Goal: Task Accomplishment & Management: Manage account settings

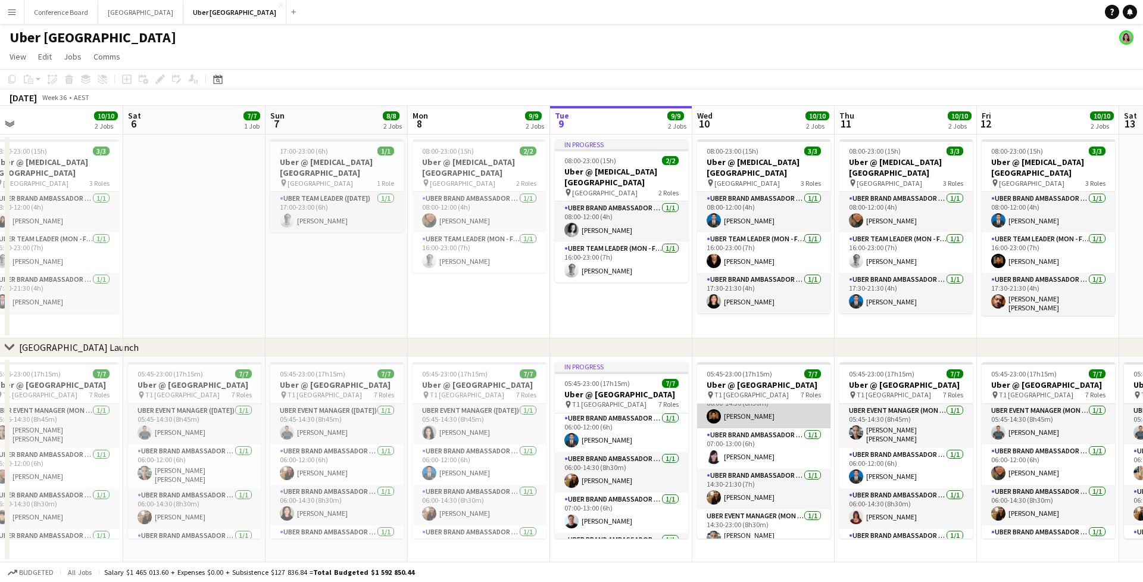
scroll to position [99, 0]
click at [736, 454] on app-card-role "UBER Brand Ambassador (Mon - Fri) [DATE] 07:00-13:00 (6h) [PERSON_NAME]" at bounding box center [763, 446] width 133 height 40
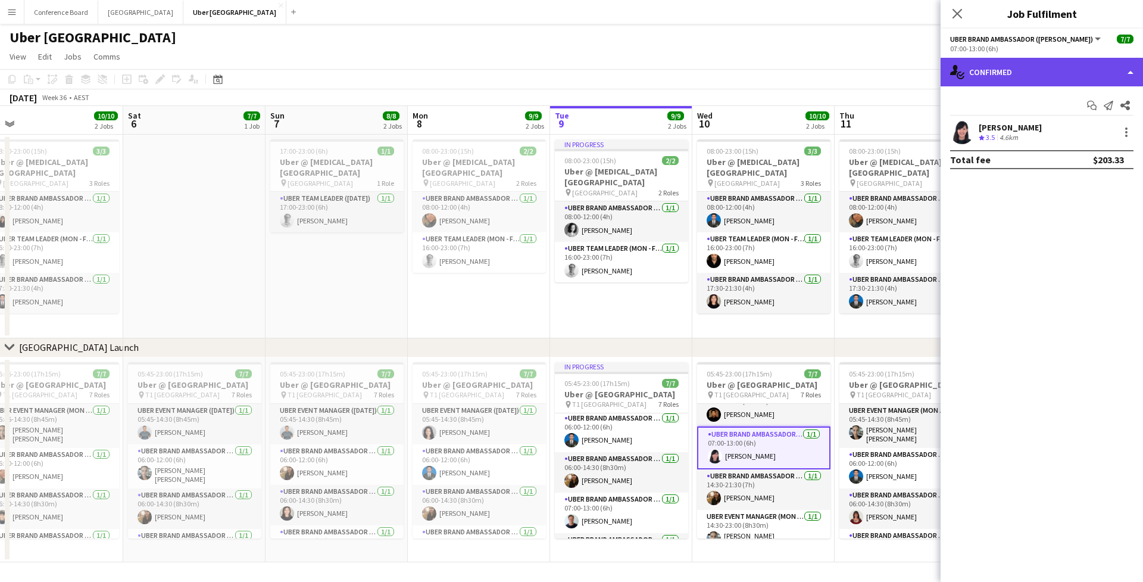
click at [1022, 76] on div "single-neutral-actions-check-2 Confirmed" at bounding box center [1042, 72] width 202 height 29
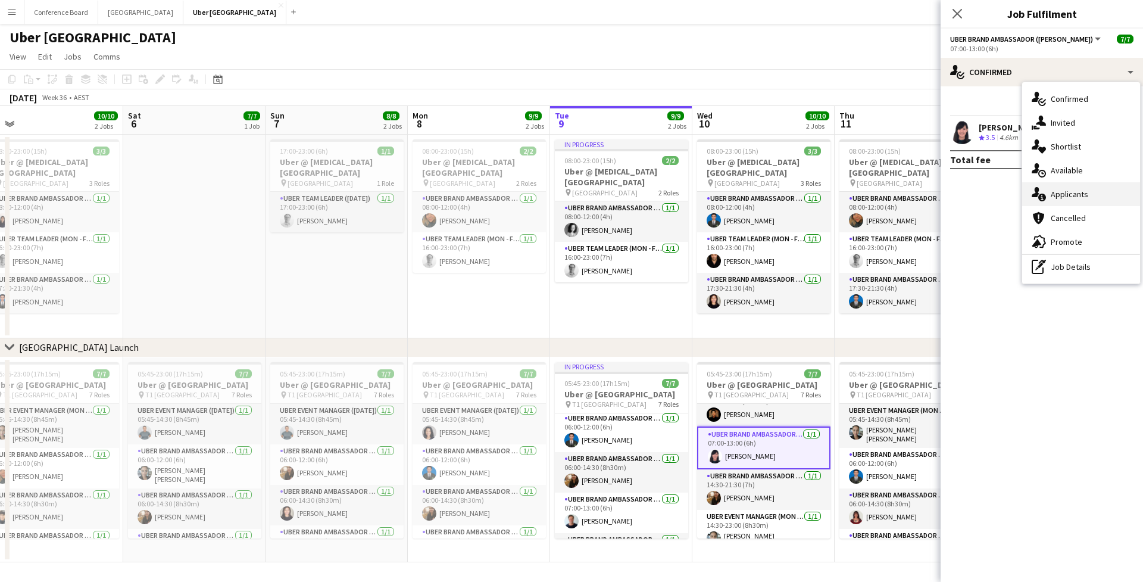
click at [1062, 198] on span "Applicants" at bounding box center [1070, 194] width 38 height 11
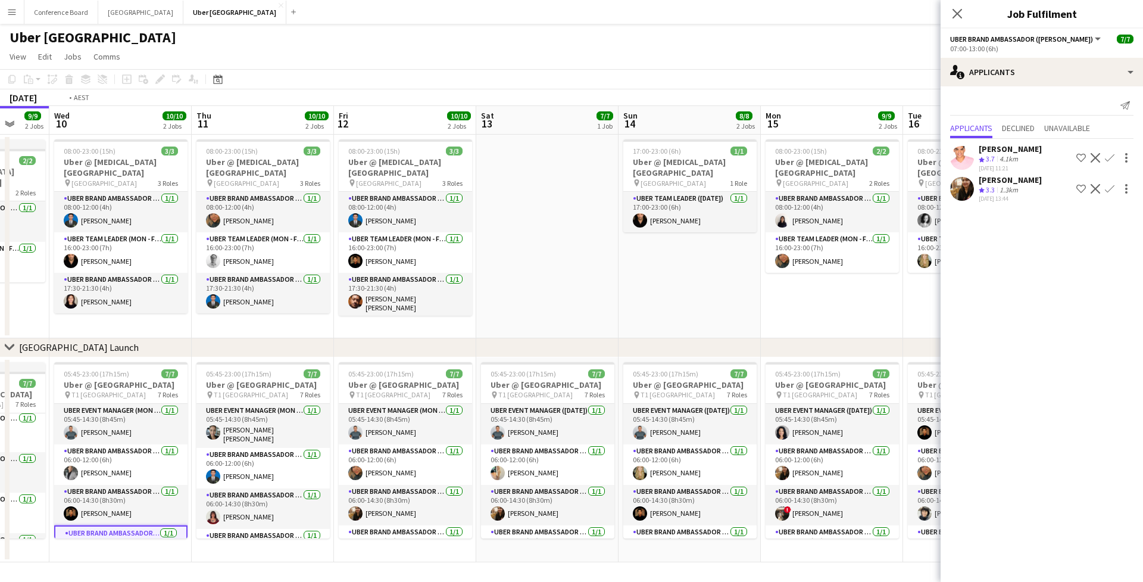
scroll to position [0, 375]
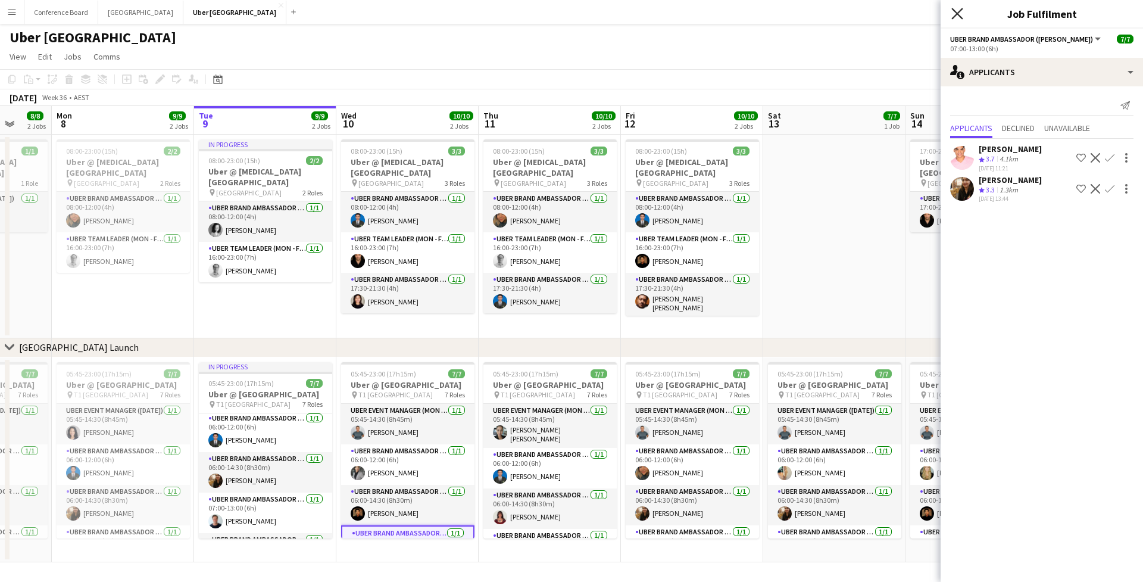
click at [957, 19] on icon "Close pop-in" at bounding box center [956, 13] width 11 height 11
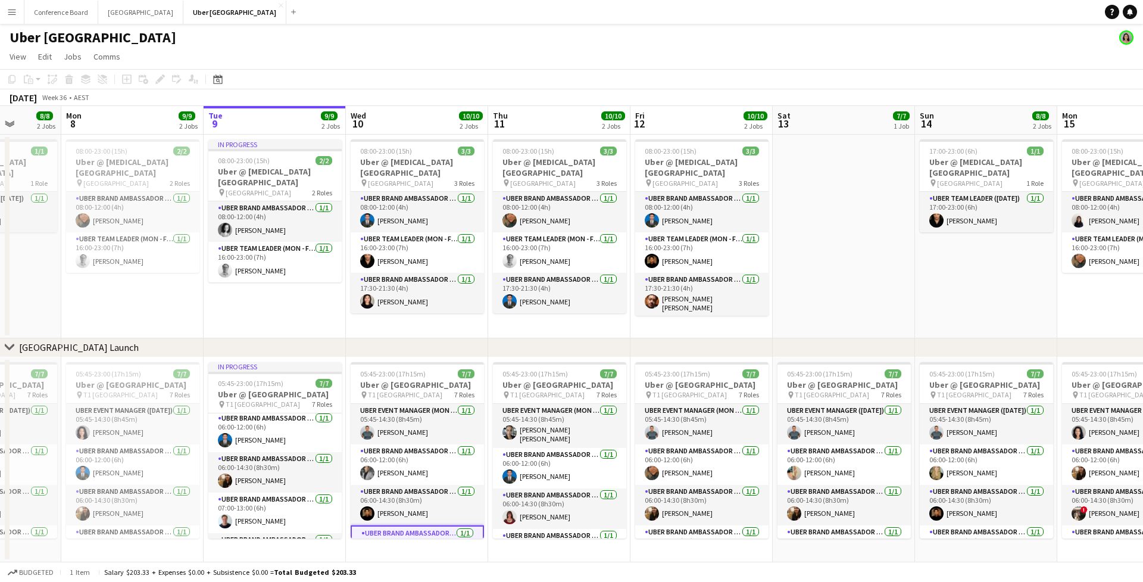
scroll to position [0, 305]
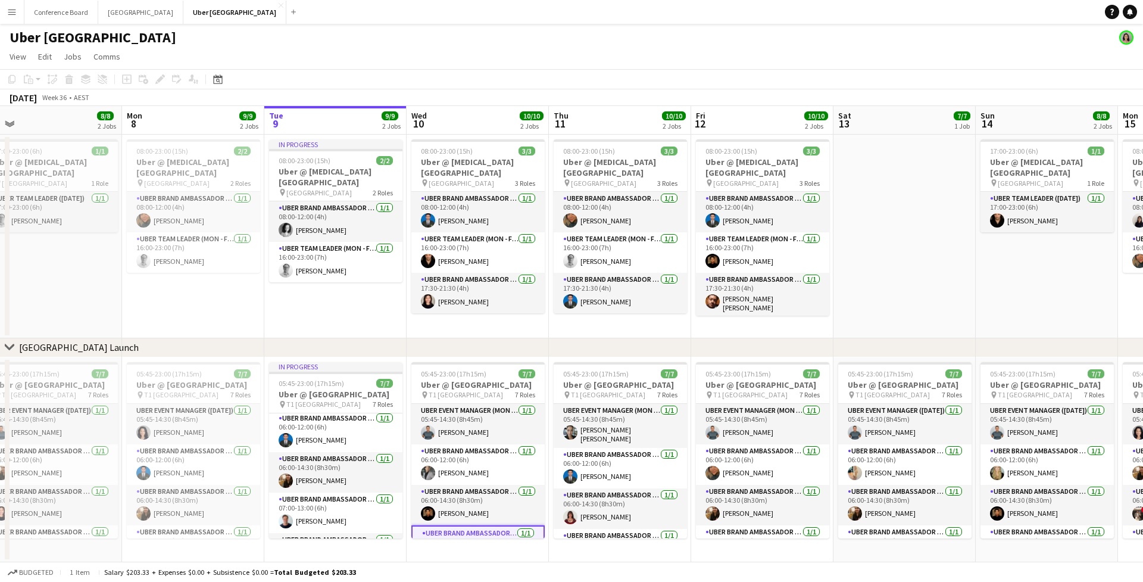
drag, startPoint x: 296, startPoint y: 333, endPoint x: 404, endPoint y: 340, distance: 108.6
click at [413, 340] on div "chevron-right [GEOGRAPHIC_DATA] Launch Fri 5 10/10 2 Jobs Sat 6 7/7 1 Job Sun 7…" at bounding box center [571, 334] width 1143 height 456
click at [378, 337] on app-date-cell "In progress 08:00-23:00 (15h) 2/2 Uber @ [MEDICAL_DATA][GEOGRAPHIC_DATA] pin Sy…" at bounding box center [335, 237] width 142 height 204
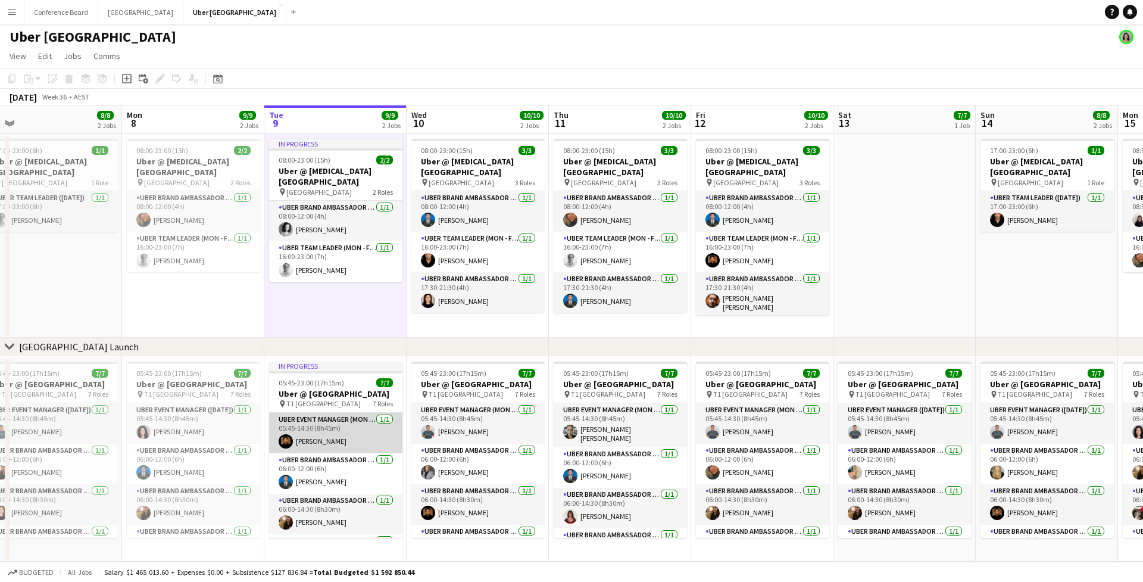
scroll to position [8, 0]
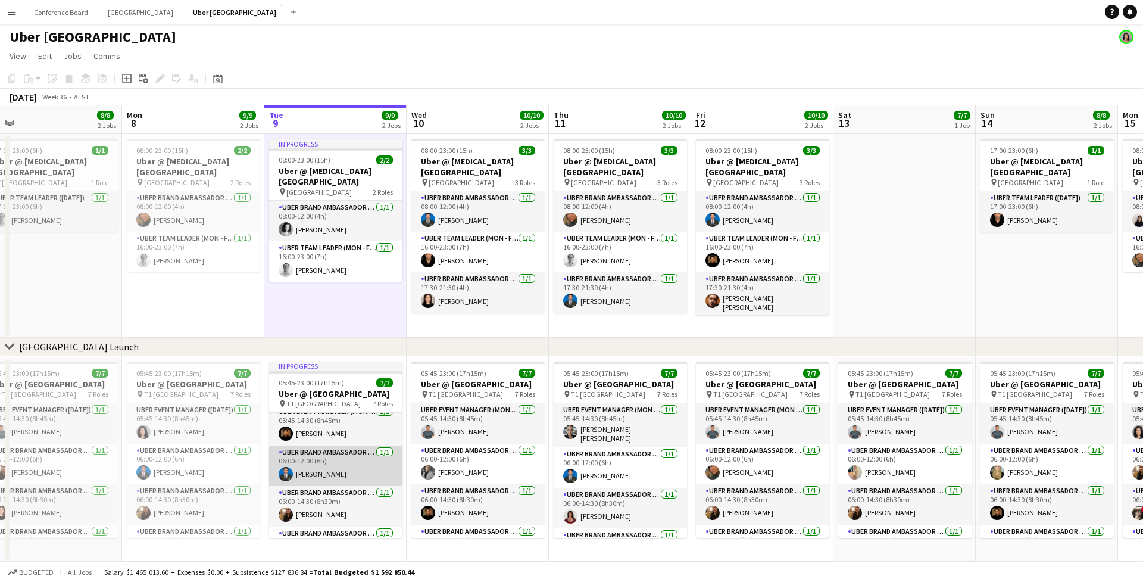
click at [323, 467] on app-card-role "UBER Brand Ambassador (Mon - Fri) [DATE] 06:00-12:00 (6h) [PERSON_NAME]" at bounding box center [335, 465] width 133 height 40
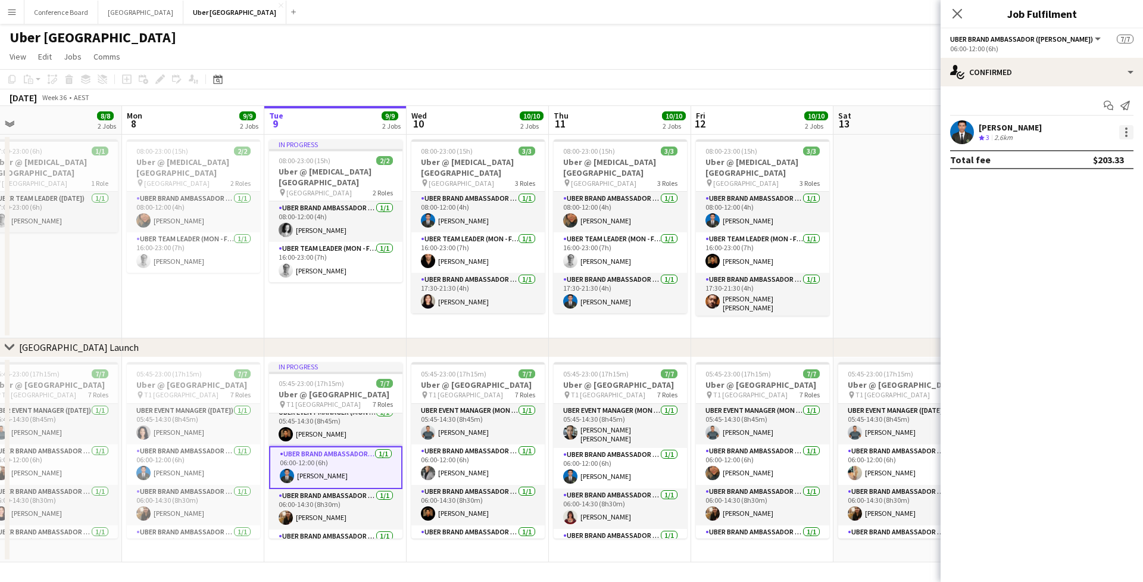
scroll to position [0, 0]
click at [1123, 127] on div at bounding box center [1126, 132] width 14 height 14
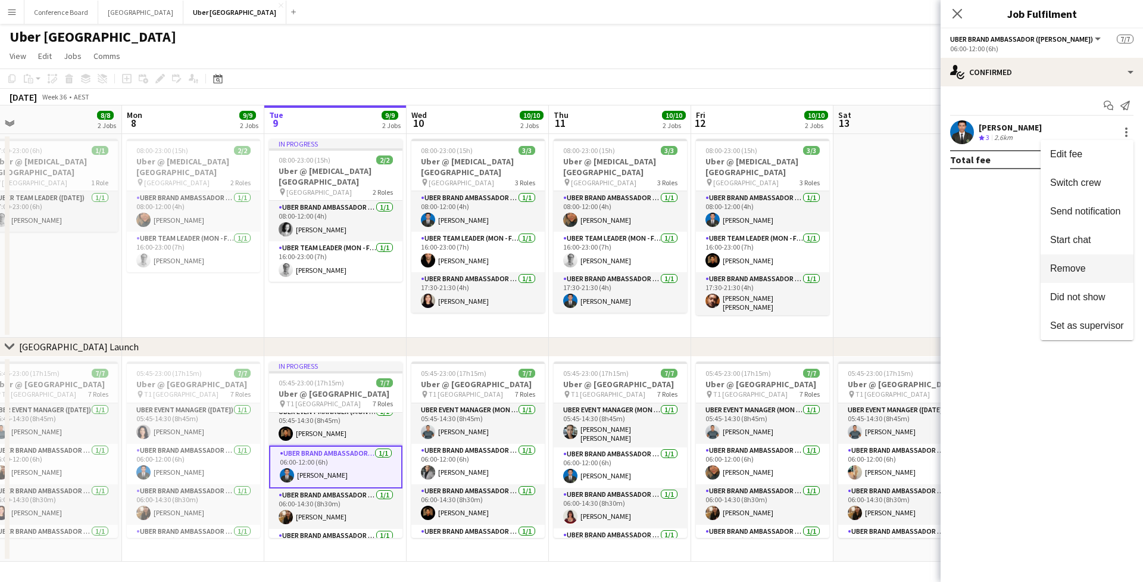
click at [1092, 263] on button "Remove" at bounding box center [1087, 268] width 93 height 29
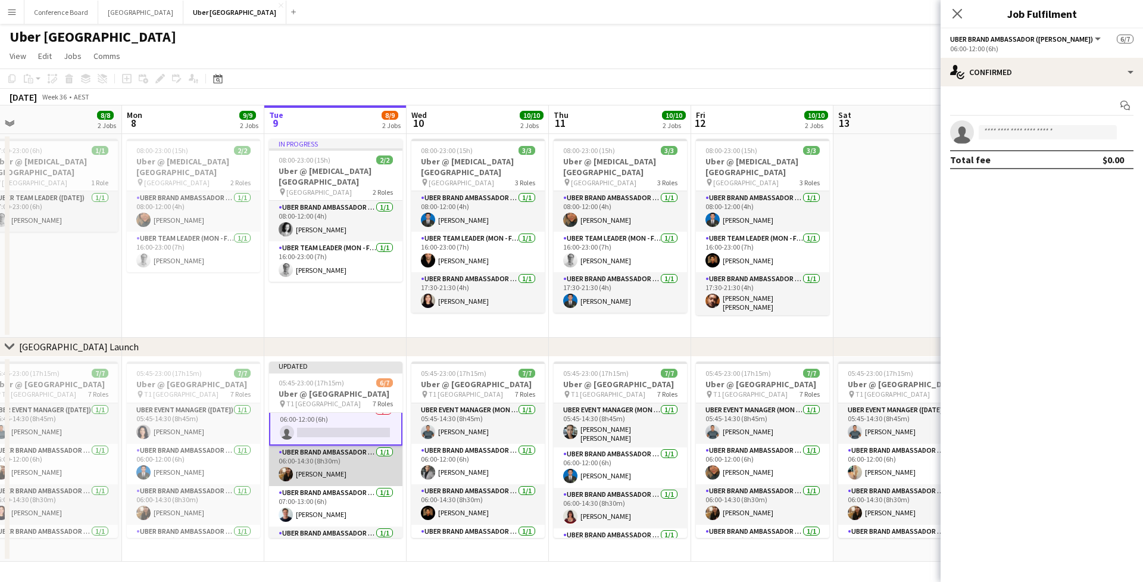
scroll to position [51, 0]
click at [342, 464] on app-card-role "UBER Brand Ambassador (Mon - Fri) [DATE] 06:00-14:30 (8h30m) [PERSON_NAME]" at bounding box center [335, 465] width 133 height 40
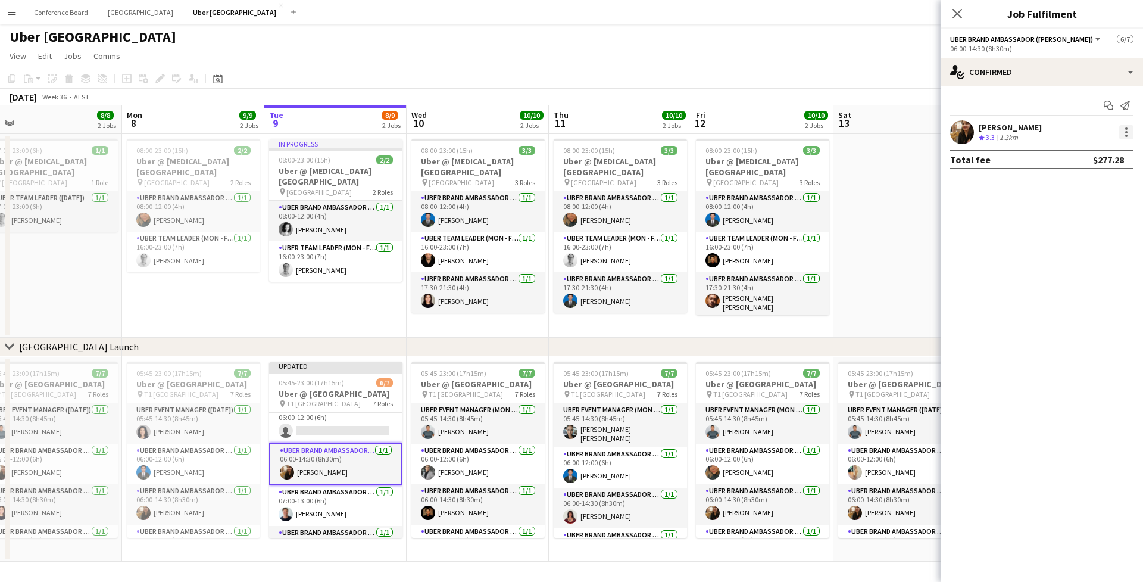
click at [1127, 132] on div at bounding box center [1126, 132] width 2 height 2
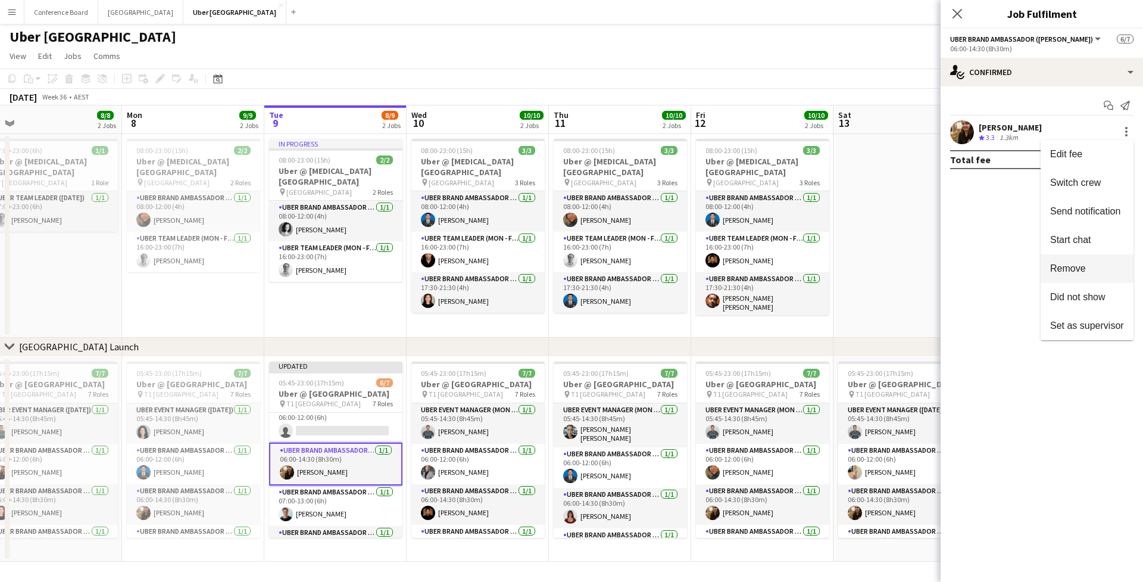
click at [1102, 270] on span "Remove" at bounding box center [1087, 268] width 74 height 11
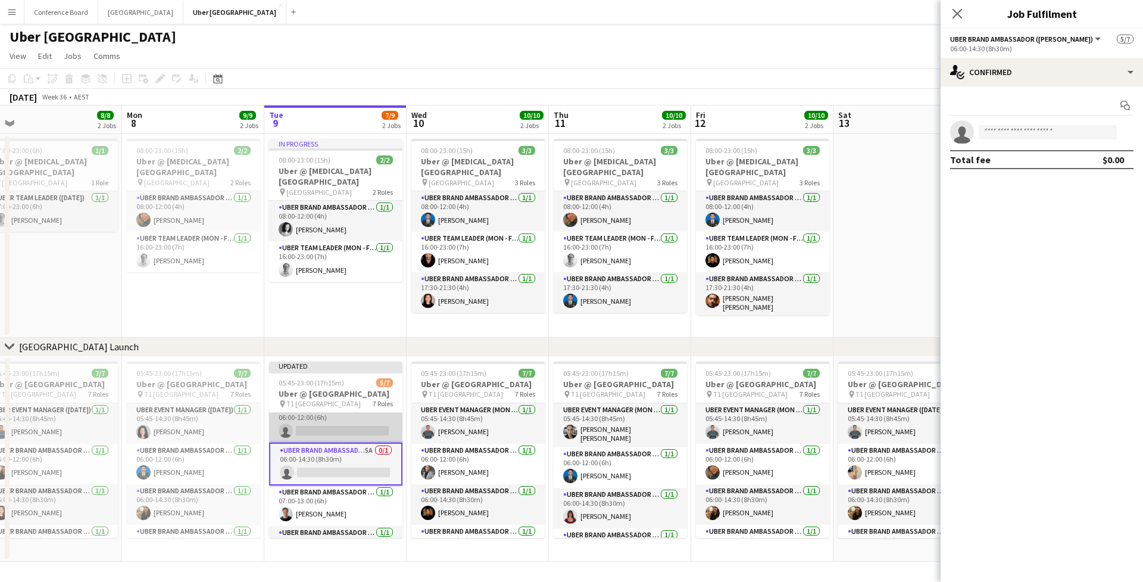
click at [358, 442] on app-card-role "UBER Brand Ambassador (Mon - Fri) 5A 0/1 06:00-12:00 (6h) single-neutral-actions" at bounding box center [335, 422] width 133 height 40
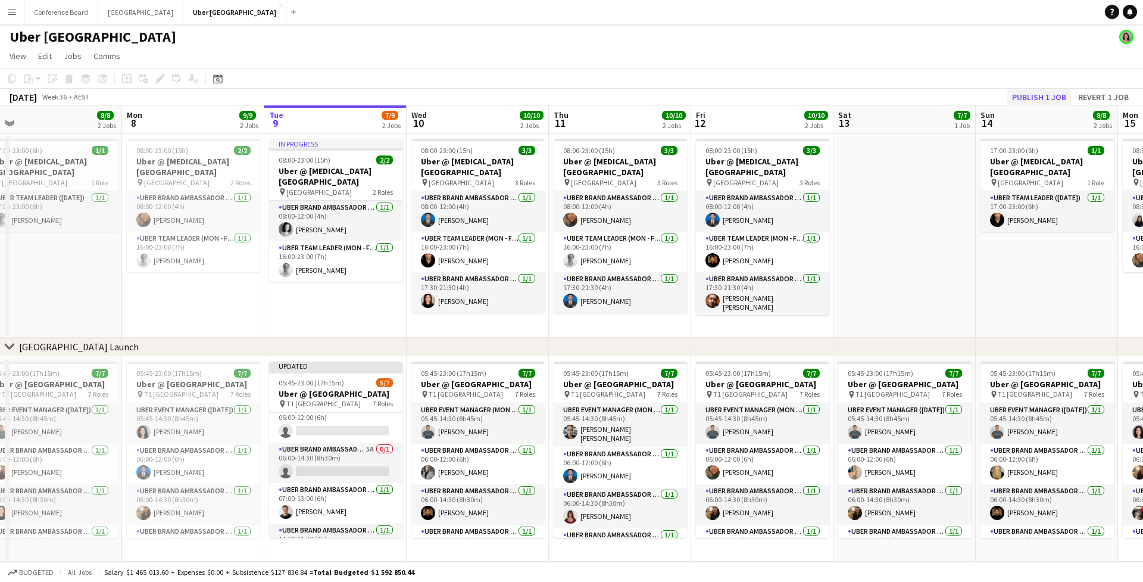
click at [1029, 102] on button "Publish 1 job" at bounding box center [1039, 96] width 64 height 15
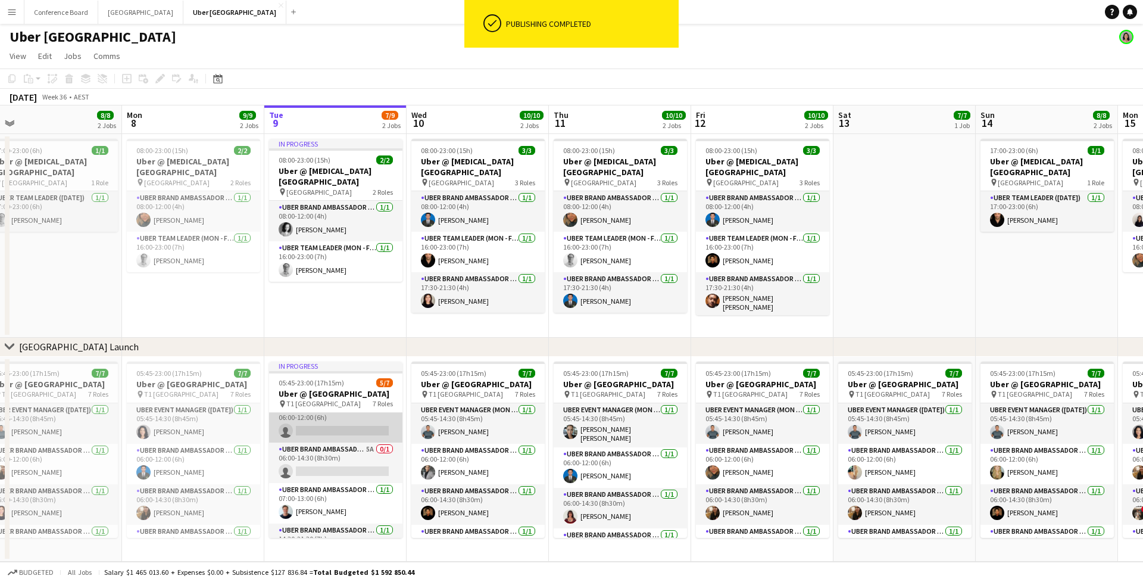
click at [321, 438] on app-card-role "UBER Brand Ambassador (Mon - Fri) 5A 0/1 06:00-12:00 (6h) single-neutral-actions" at bounding box center [335, 422] width 133 height 40
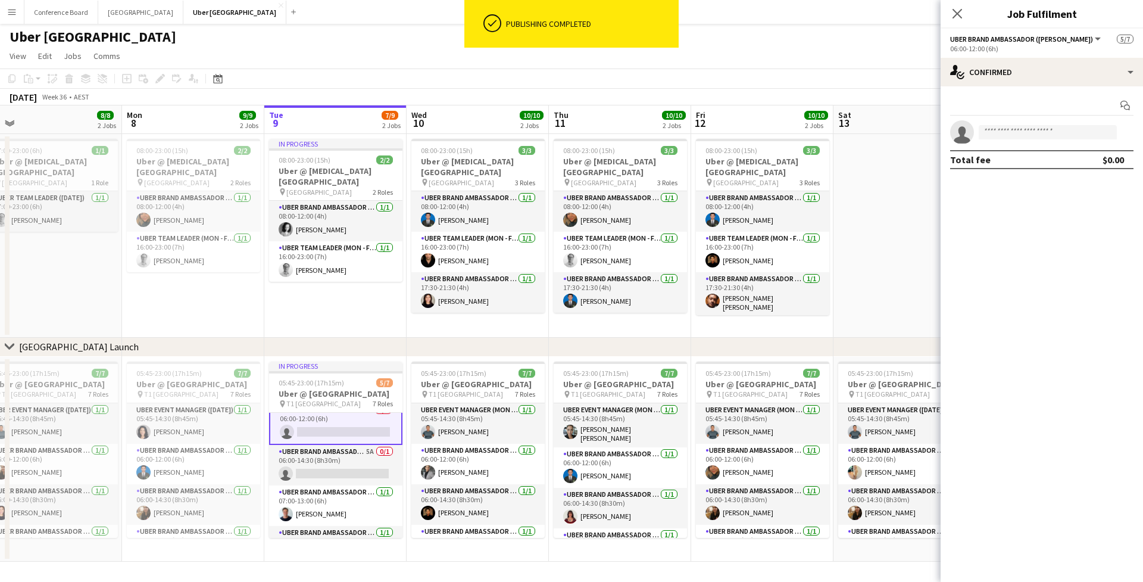
drag, startPoint x: 320, startPoint y: 440, endPoint x: 373, endPoint y: 427, distance: 55.0
click at [320, 440] on app-card-role "UBER Brand Ambassador (Mon - Fri) 5A 0/1 06:00-12:00 (6h) single-neutral-actions" at bounding box center [335, 423] width 133 height 43
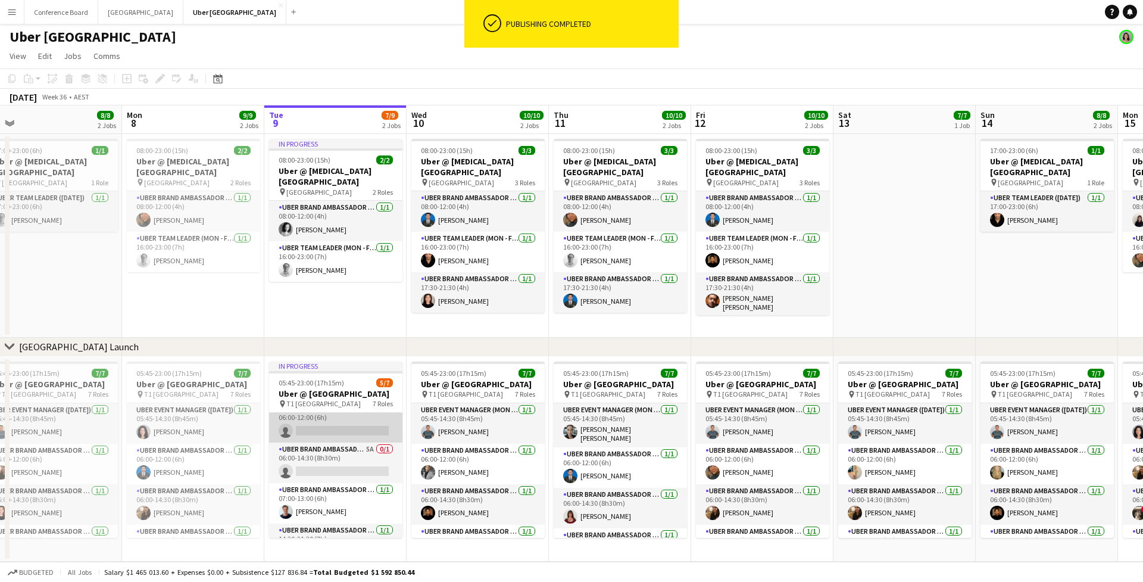
click at [364, 426] on app-card-role "UBER Brand Ambassador (Mon - Fri) 5A 0/1 06:00-12:00 (6h) single-neutral-actions" at bounding box center [335, 422] width 133 height 40
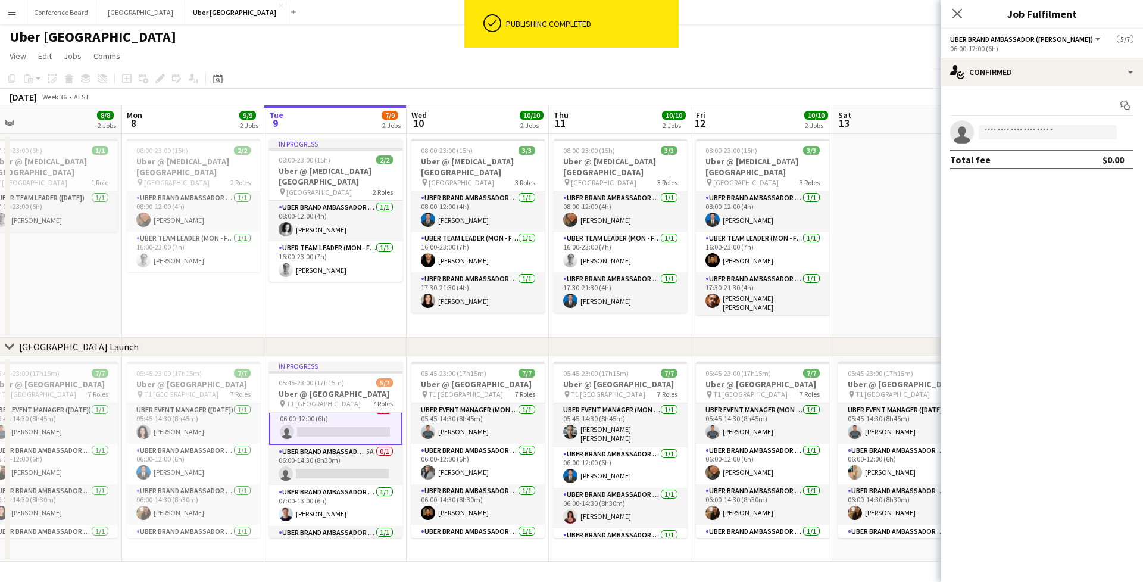
scroll to position [0, 305]
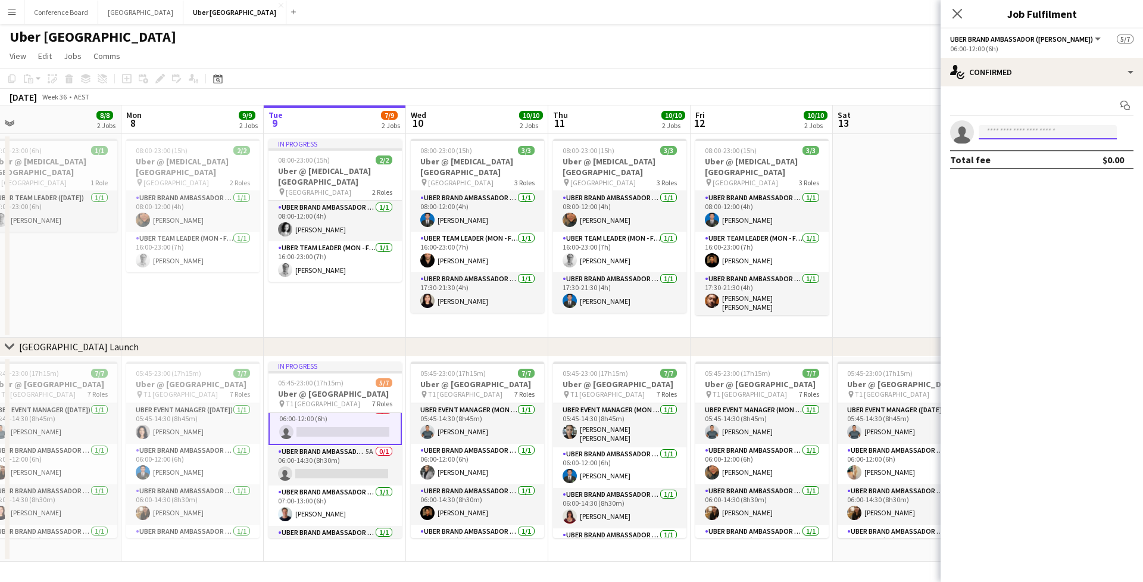
click at [1056, 133] on input at bounding box center [1048, 132] width 138 height 14
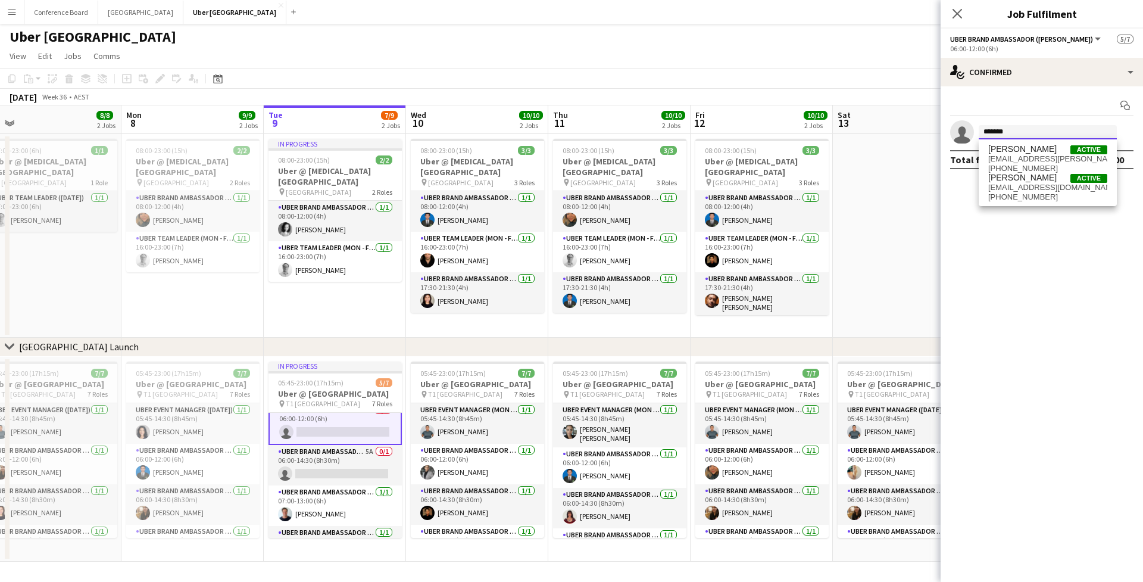
type input "********"
drag, startPoint x: 1056, startPoint y: 133, endPoint x: 1049, endPoint y: 151, distance: 19.8
click at [1049, 151] on span "[PERSON_NAME] Active" at bounding box center [1047, 149] width 119 height 10
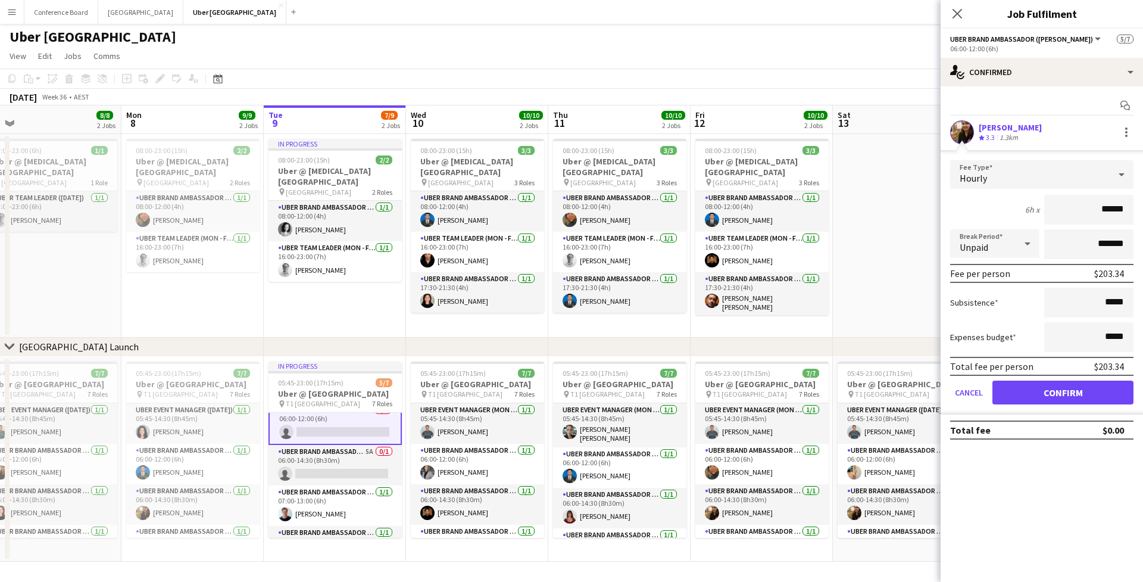
click at [1063, 386] on button "Confirm" at bounding box center [1062, 392] width 141 height 24
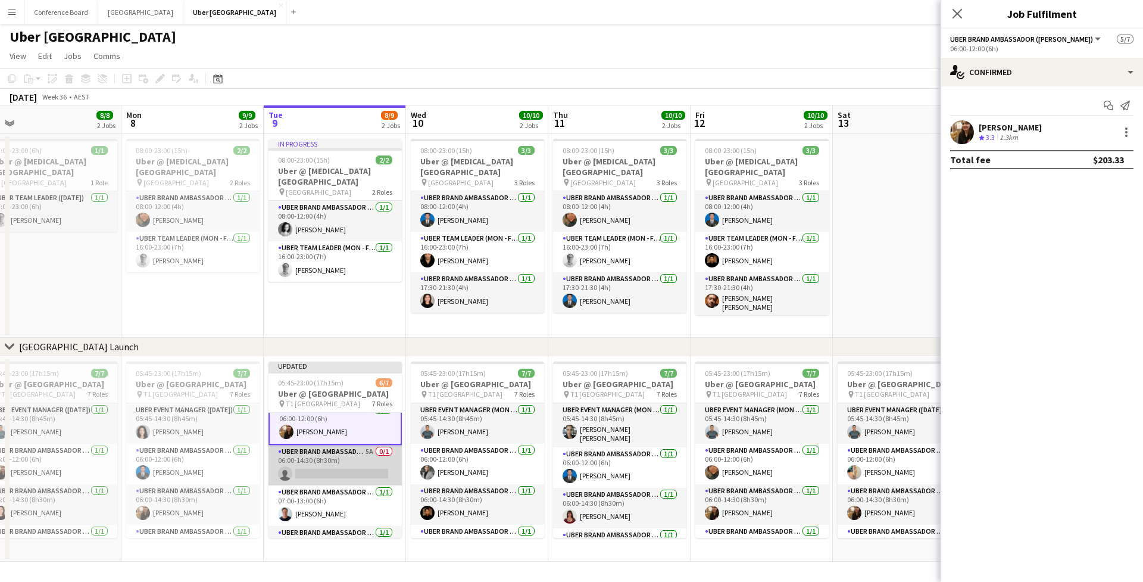
click at [327, 479] on app-card-role "UBER Brand Ambassador (Mon - Fri) 5A 0/1 06:00-14:30 (8h30m) single-neutral-act…" at bounding box center [334, 465] width 133 height 40
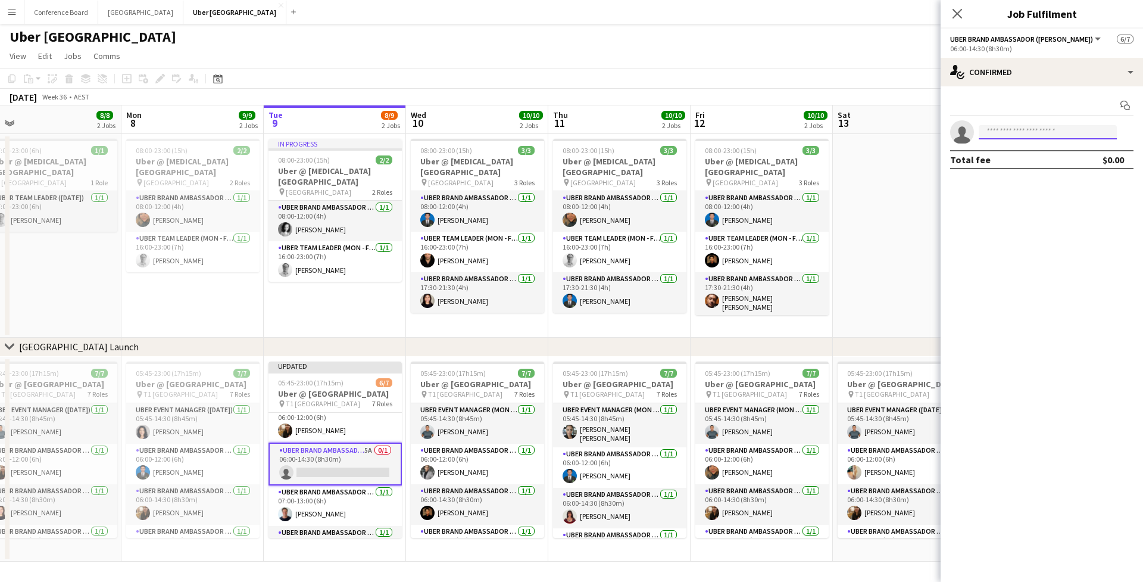
click at [1008, 131] on input at bounding box center [1048, 132] width 138 height 14
type input "****"
click at [1017, 150] on span "[PERSON_NAME]" at bounding box center [1022, 149] width 68 height 10
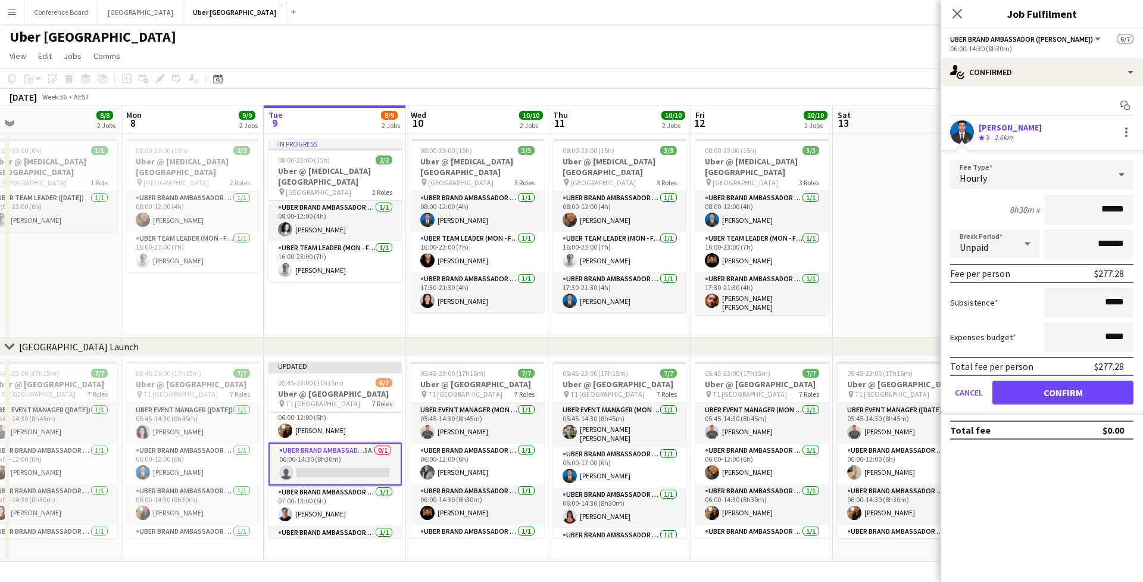
click at [1067, 402] on button "Confirm" at bounding box center [1062, 392] width 141 height 24
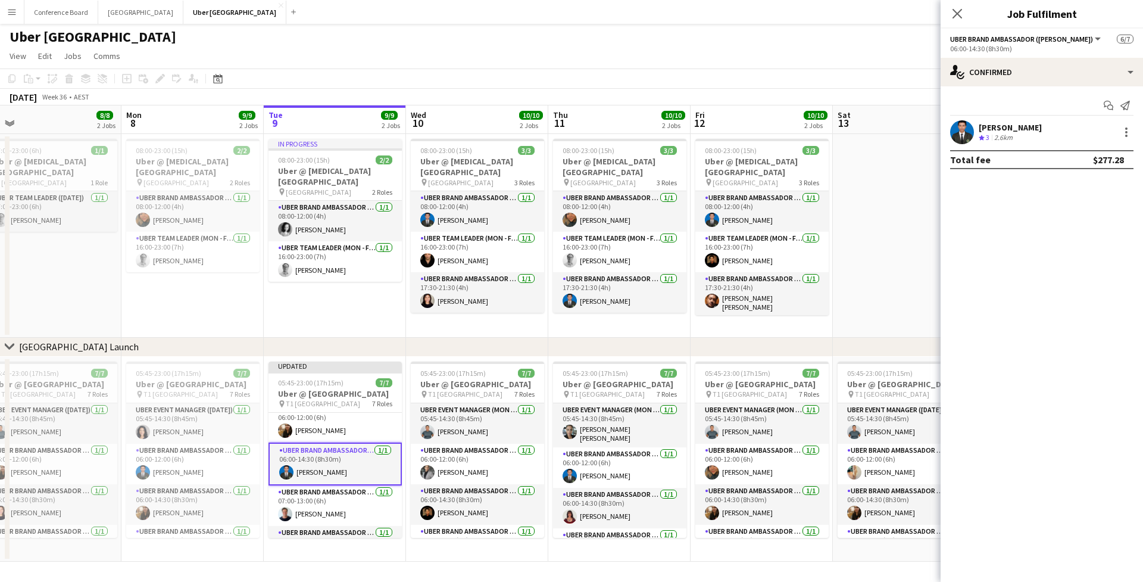
click at [962, 18] on icon "Close pop-in" at bounding box center [957, 14] width 10 height 10
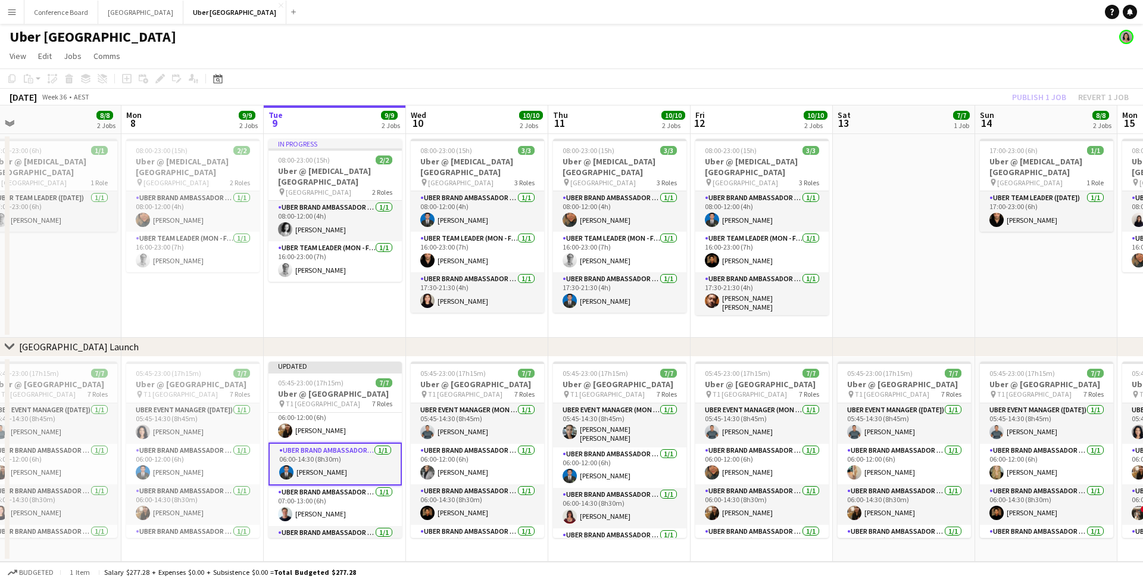
click at [1024, 96] on div "Publish 1 job Revert 1 job" at bounding box center [1070, 96] width 145 height 15
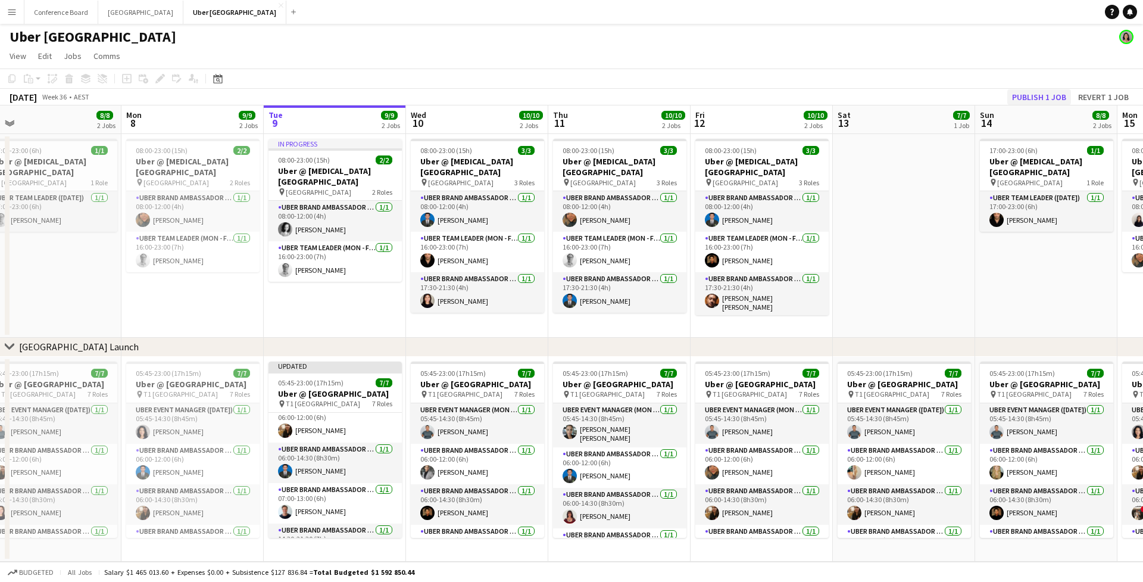
click at [1024, 96] on button "Publish 1 job" at bounding box center [1039, 96] width 64 height 15
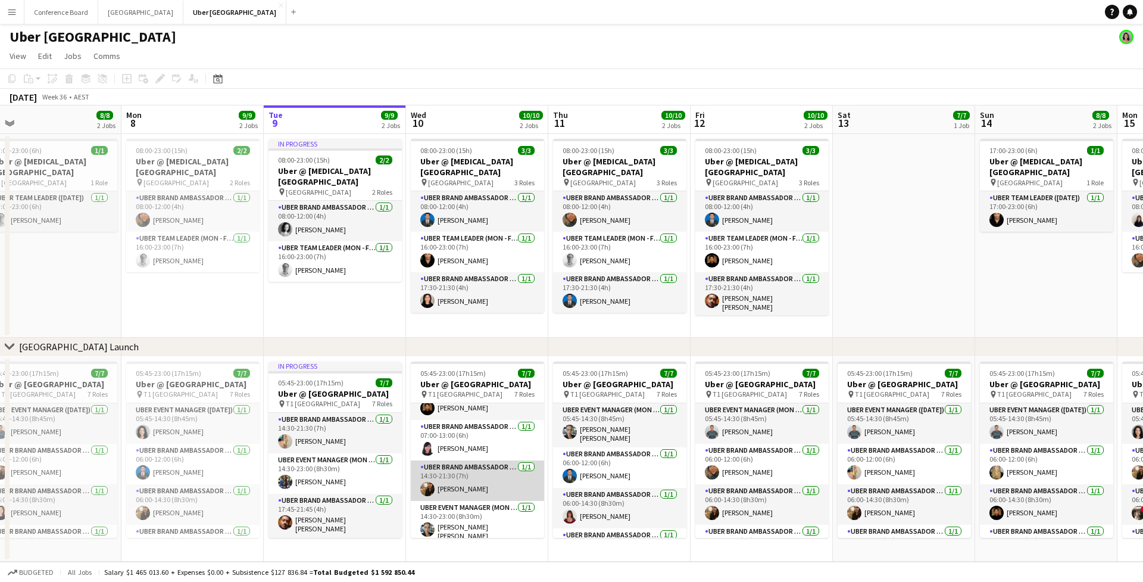
scroll to position [101, 0]
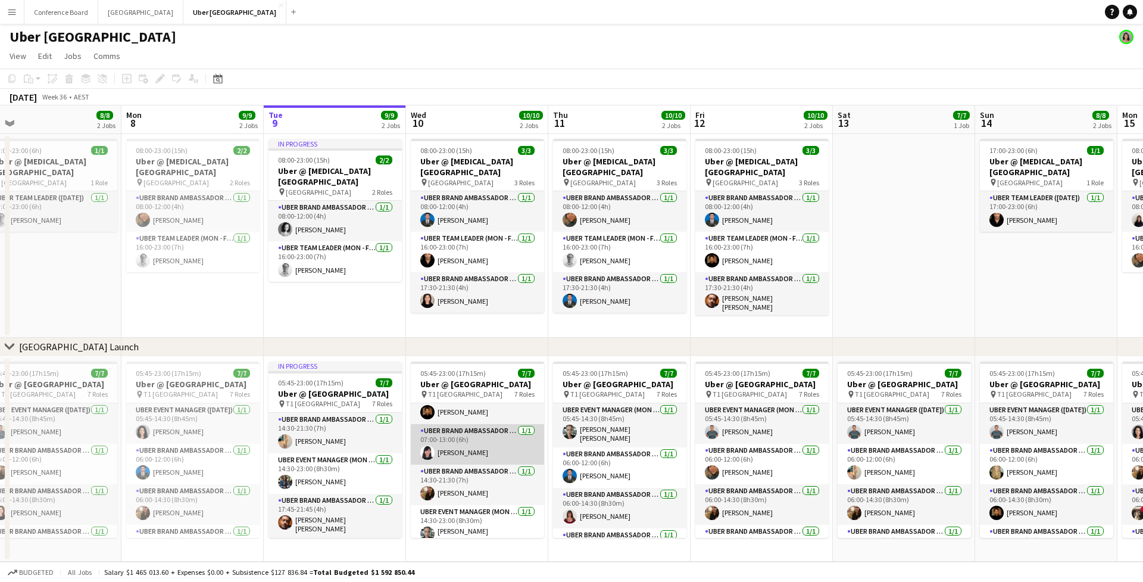
click at [460, 449] on app-card-role "UBER Brand Ambassador (Mon - Fri) [DATE] 07:00-13:00 (6h) [PERSON_NAME]" at bounding box center [477, 444] width 133 height 40
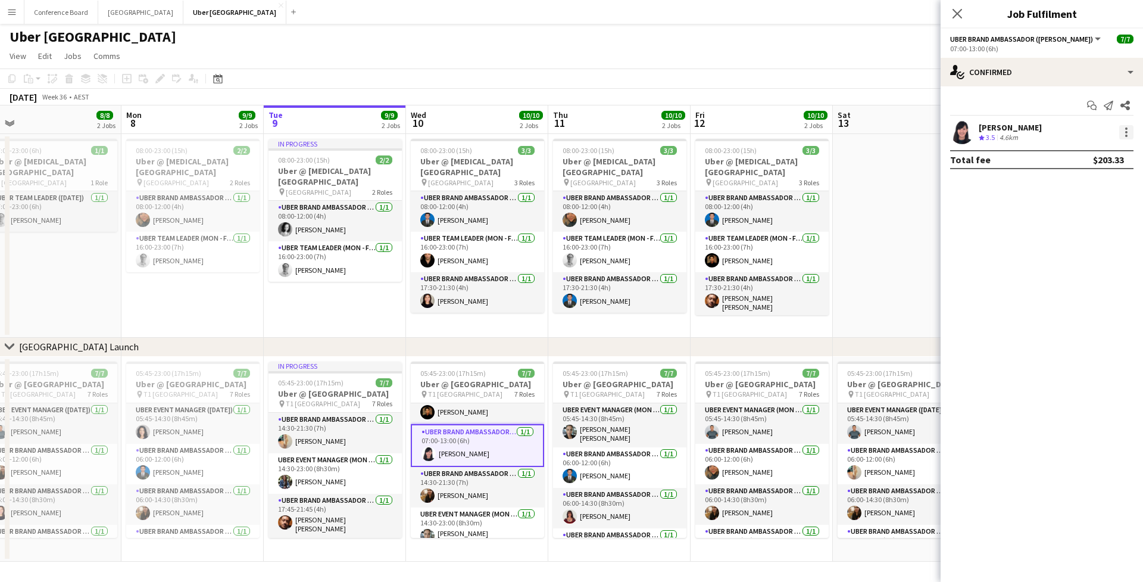
click at [1127, 133] on div at bounding box center [1126, 132] width 14 height 14
click at [1104, 274] on button "Remove" at bounding box center [1087, 268] width 93 height 29
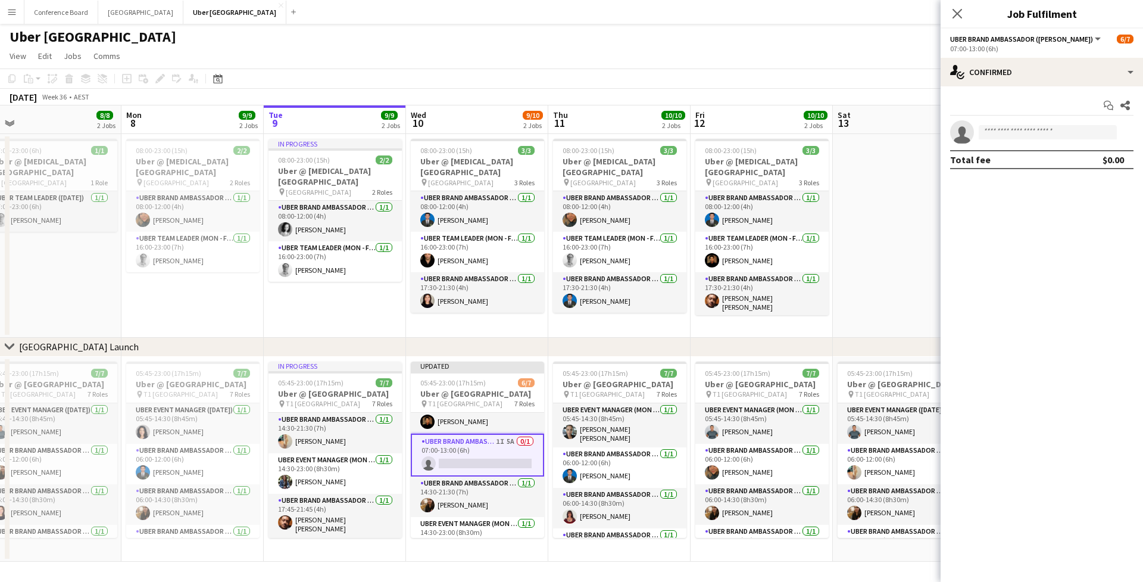
click at [930, 238] on app-date-cell at bounding box center [904, 236] width 142 height 204
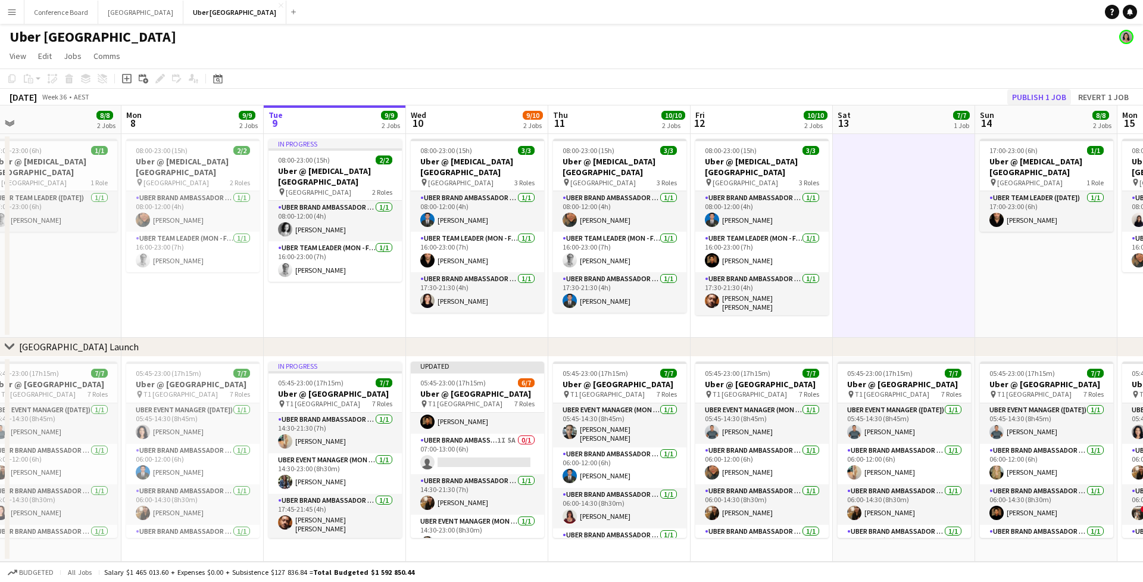
click at [1029, 102] on button "Publish 1 job" at bounding box center [1039, 96] width 64 height 15
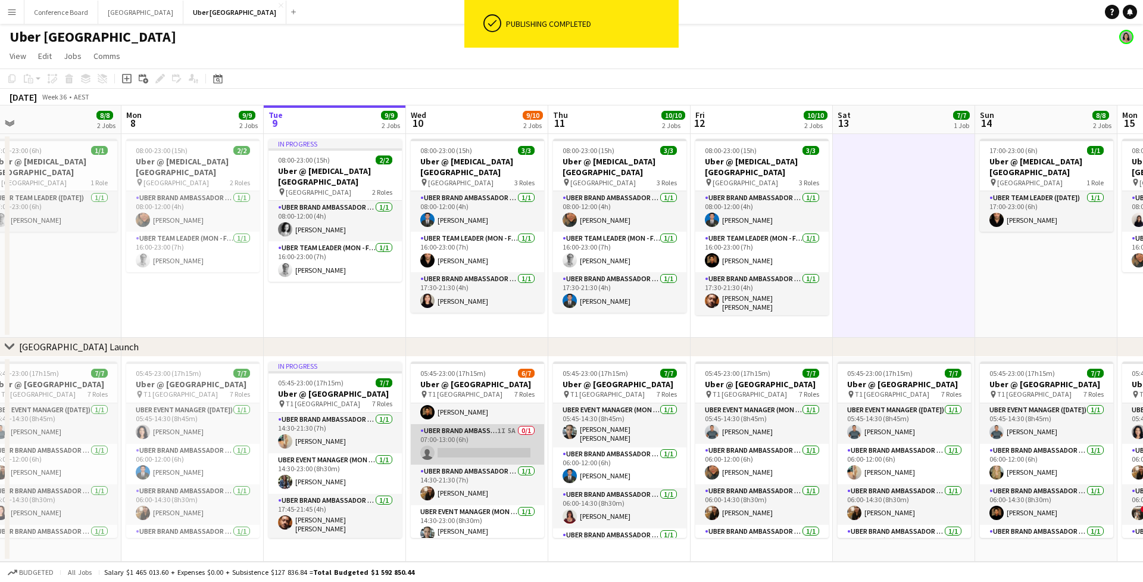
click at [470, 450] on app-card-role "UBER Brand Ambassador (Mon - Fri) 1I 5A 0/1 07:00-13:00 (6h) single-neutral-act…" at bounding box center [477, 444] width 133 height 40
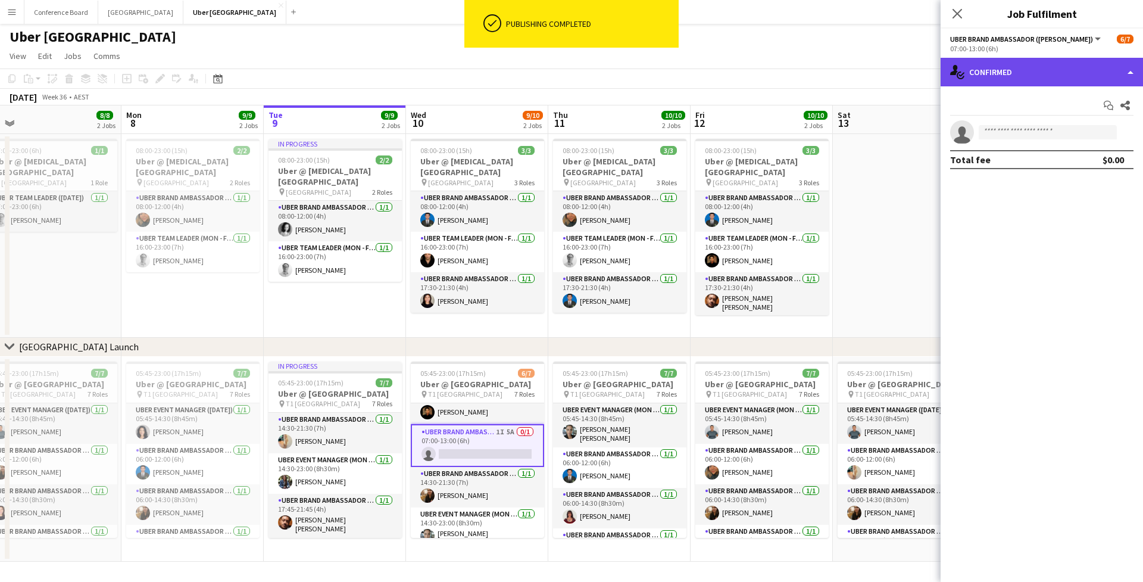
click at [1004, 79] on div "single-neutral-actions-check-2 Confirmed" at bounding box center [1042, 72] width 202 height 29
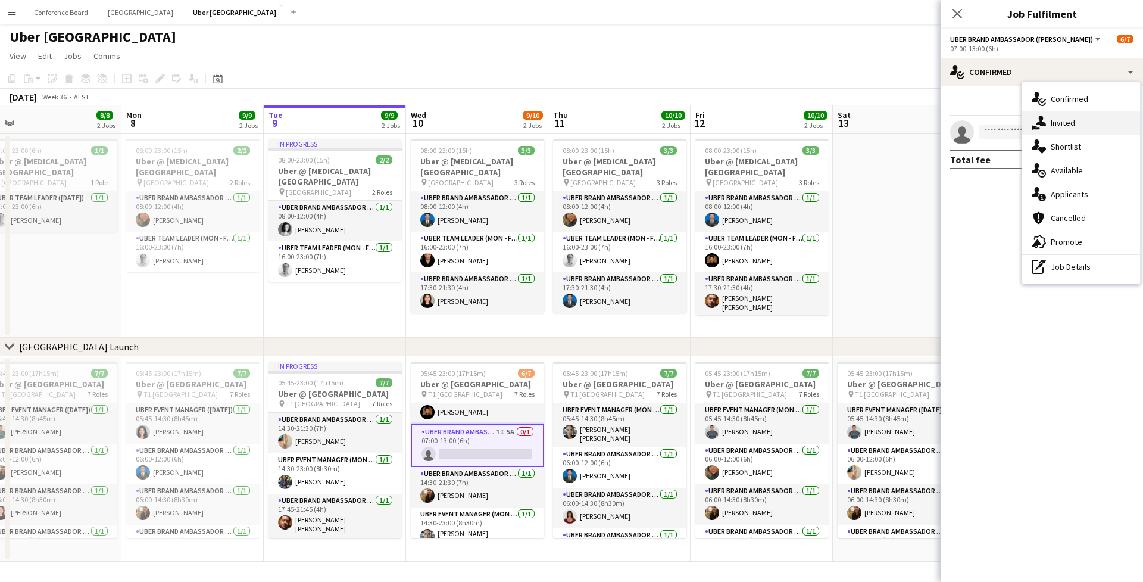
click at [1051, 129] on div "single-neutral-actions-share-1 Invited" at bounding box center [1081, 123] width 118 height 24
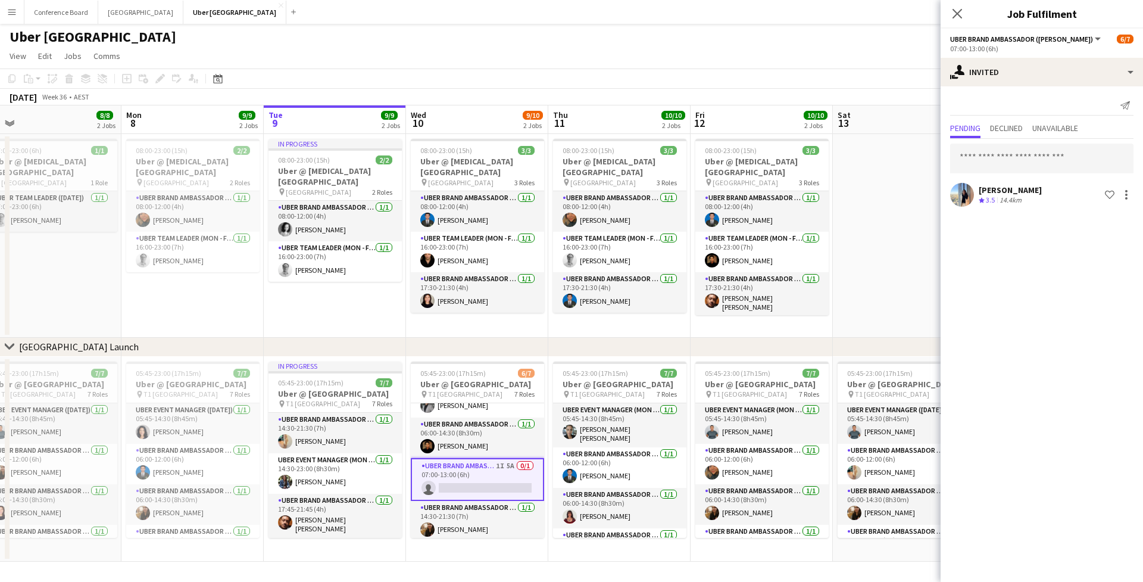
scroll to position [1, 0]
click at [1005, 167] on input "text" at bounding box center [1041, 158] width 183 height 30
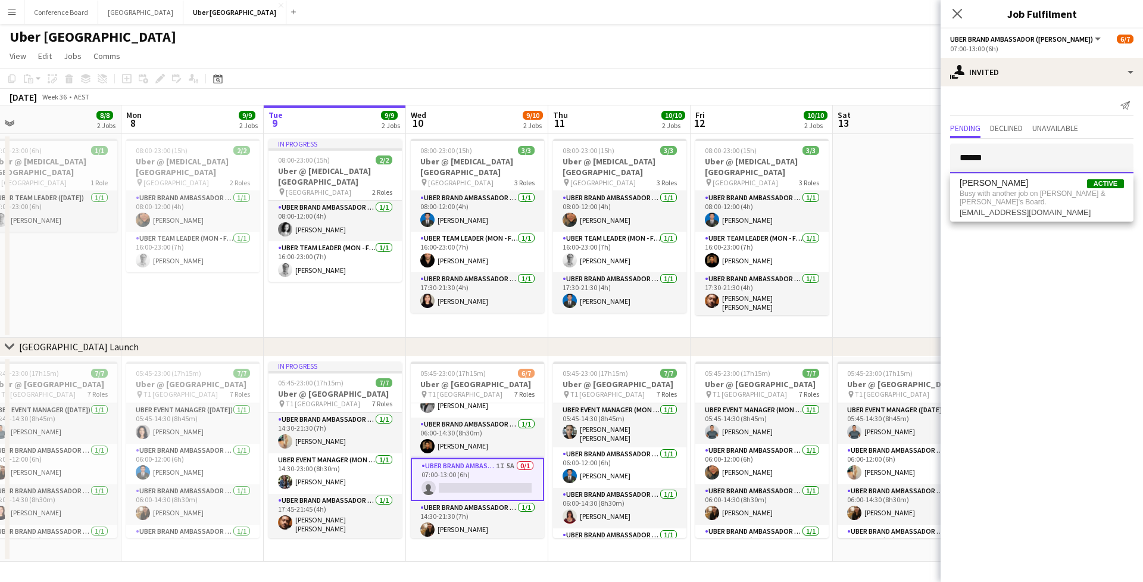
scroll to position [0, 0]
type input "*"
type input "******"
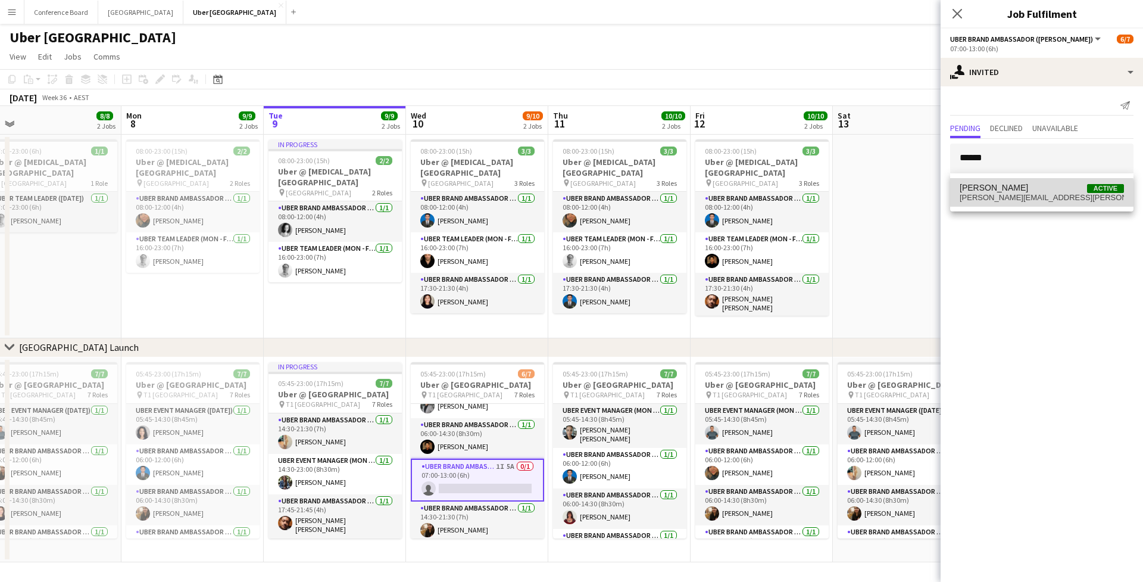
drag, startPoint x: 1040, startPoint y: 170, endPoint x: 1039, endPoint y: 195, distance: 24.4
click at [1039, 195] on span "[PERSON_NAME][EMAIL_ADDRESS][PERSON_NAME][DOMAIN_NAME]" at bounding box center [1042, 198] width 164 height 10
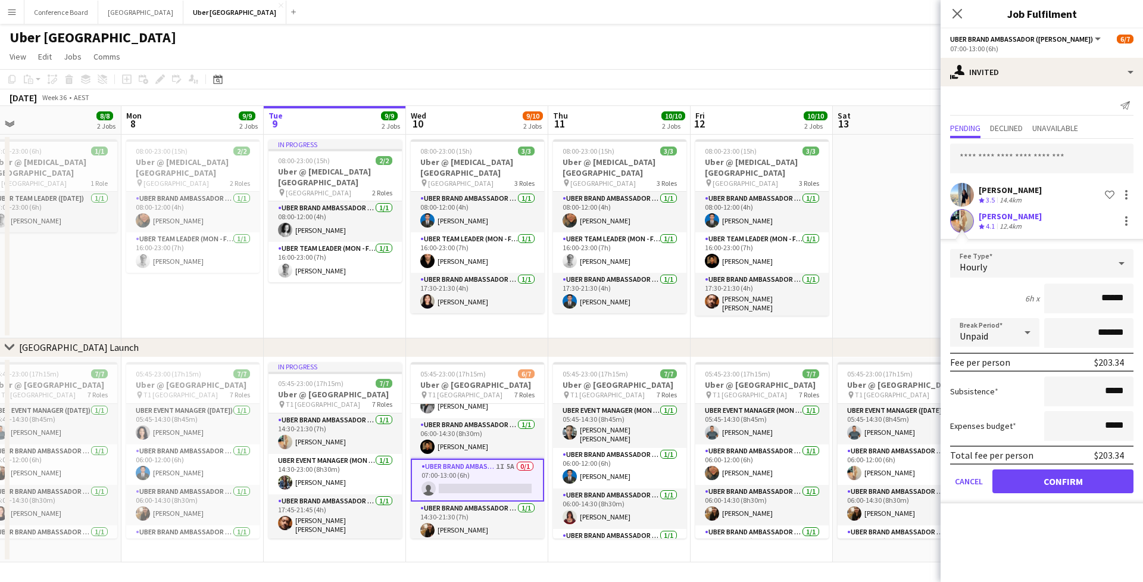
click at [1064, 488] on button "Confirm" at bounding box center [1062, 481] width 141 height 24
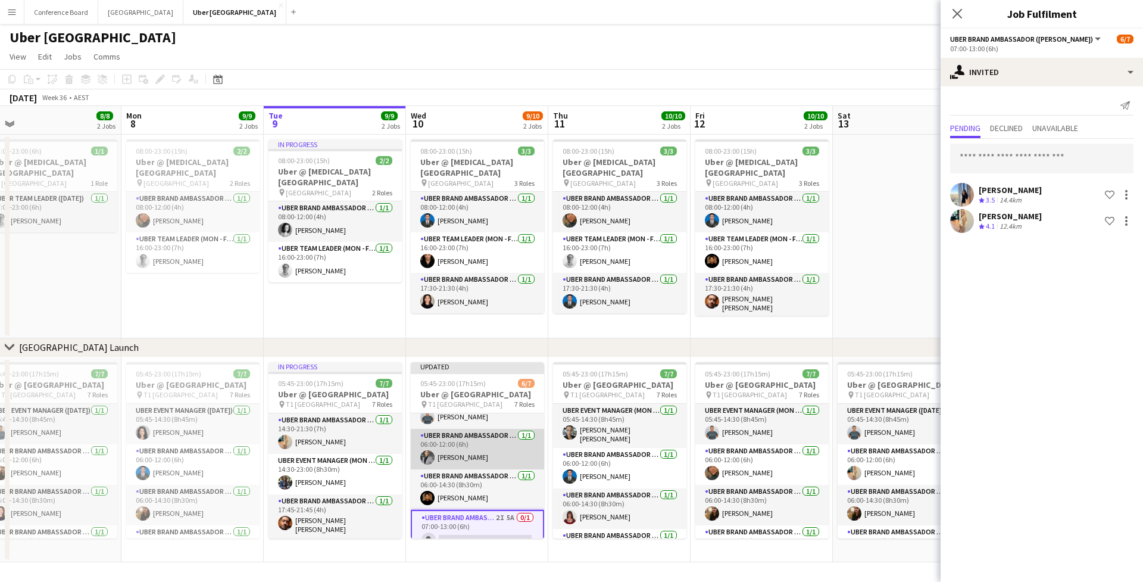
scroll to position [60, 0]
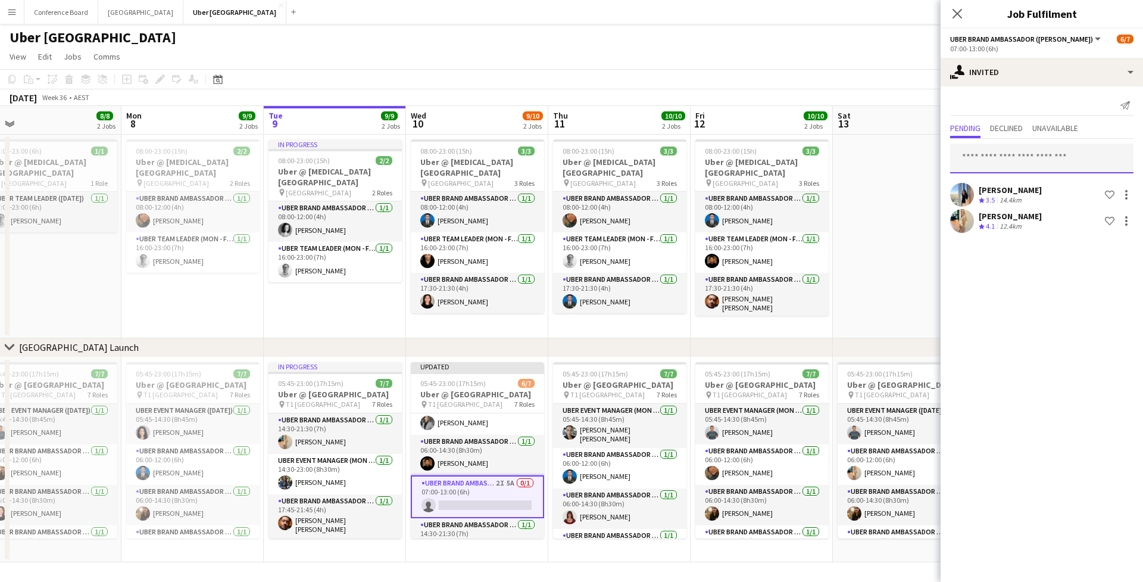
click at [1073, 164] on input "text" at bounding box center [1041, 158] width 183 height 30
type input "*"
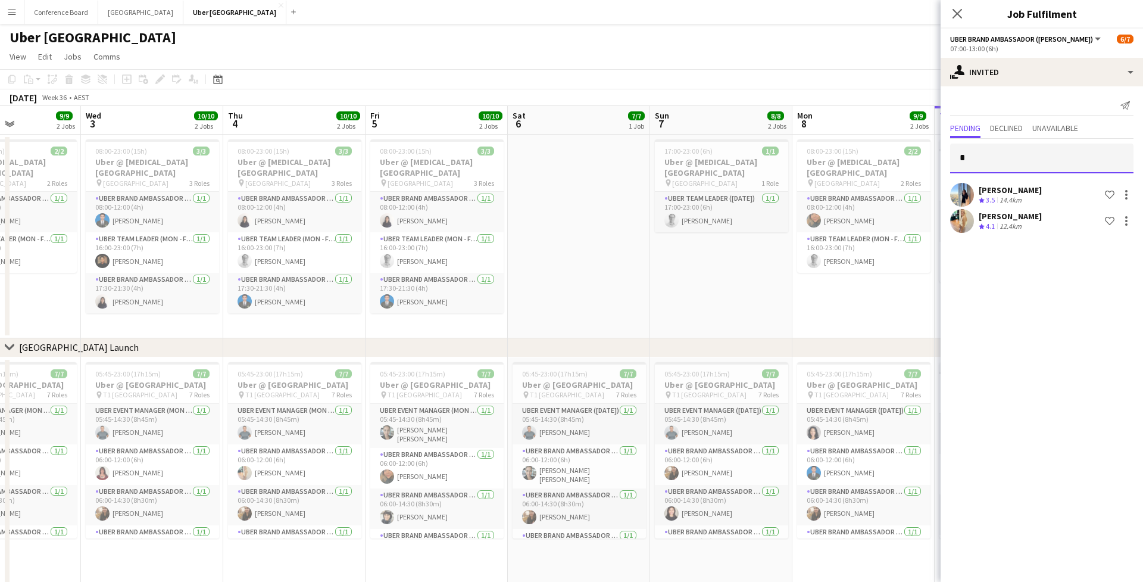
scroll to position [0, 345]
type input "*****"
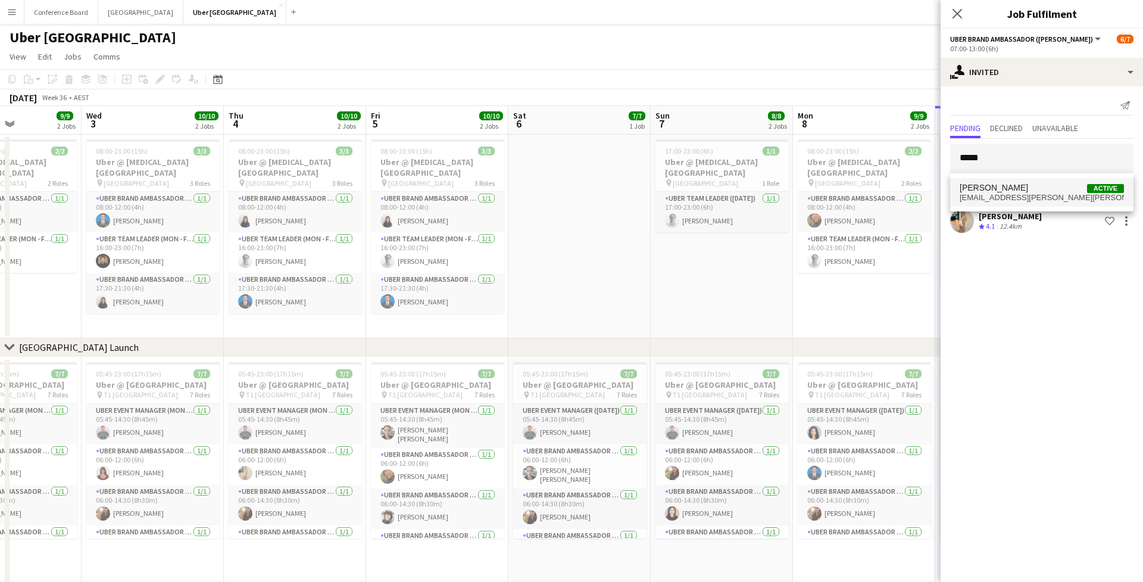
drag, startPoint x: 768, startPoint y: 318, endPoint x: 985, endPoint y: 191, distance: 250.8
click at [985, 191] on span "[PERSON_NAME]" at bounding box center [994, 188] width 68 height 10
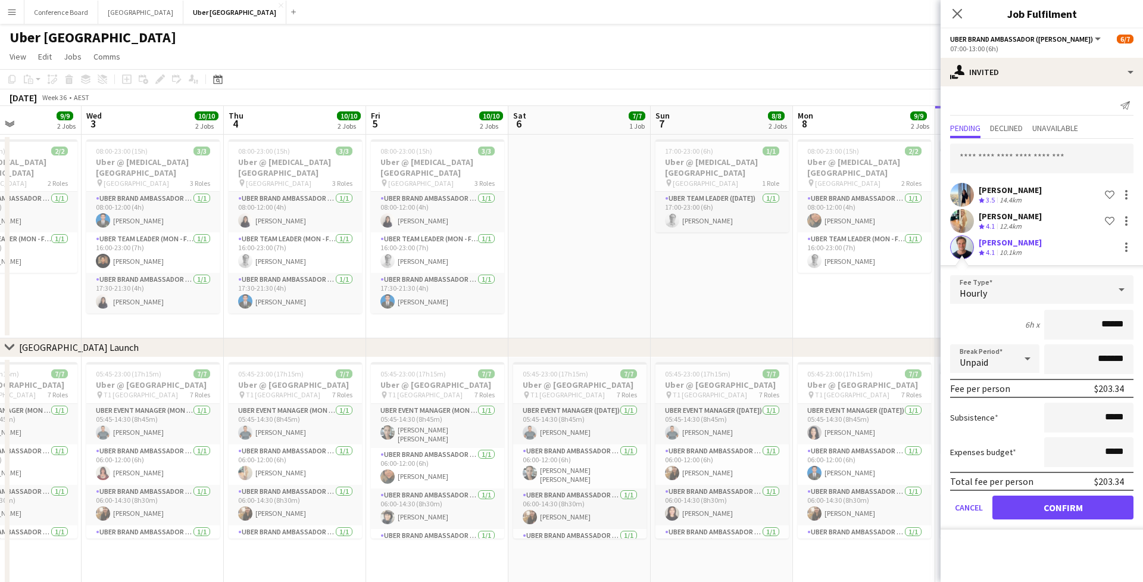
click at [1054, 508] on button "Confirm" at bounding box center [1062, 507] width 141 height 24
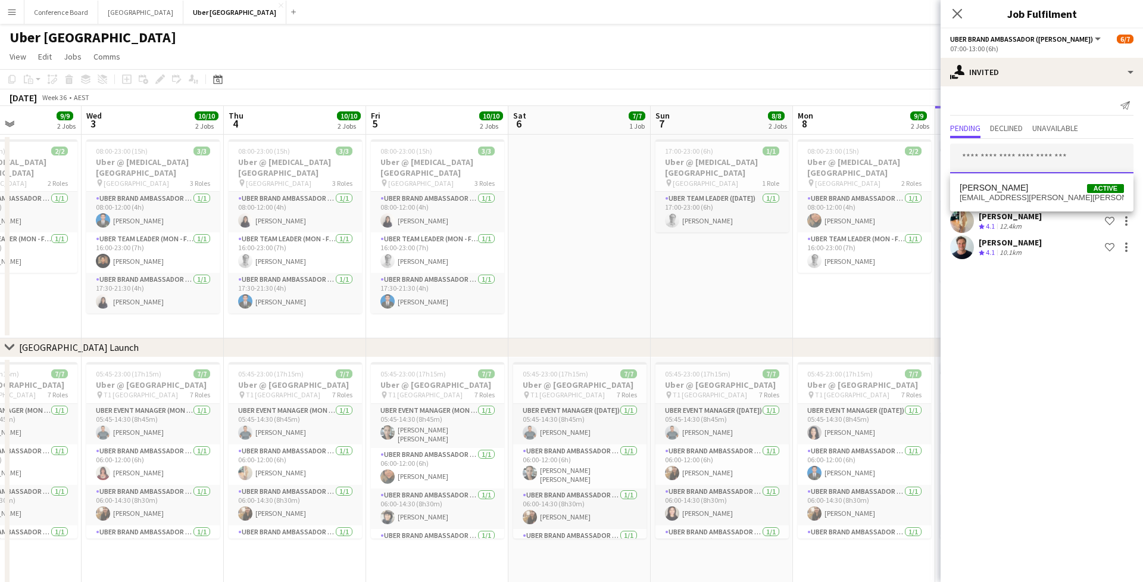
click at [1005, 166] on input "text" at bounding box center [1041, 158] width 183 height 30
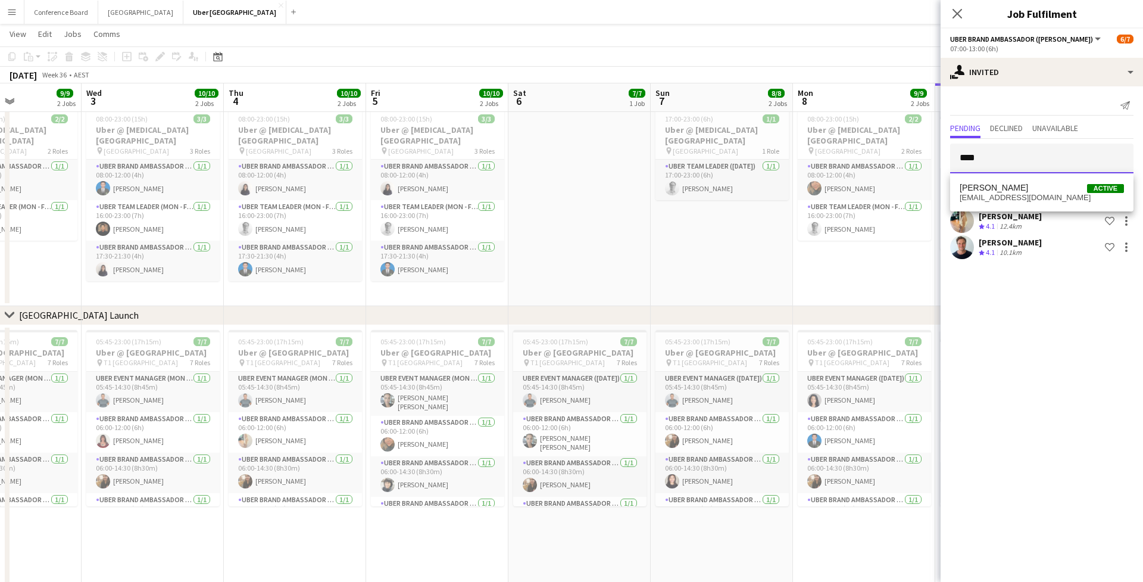
scroll to position [31, 0]
type input "*"
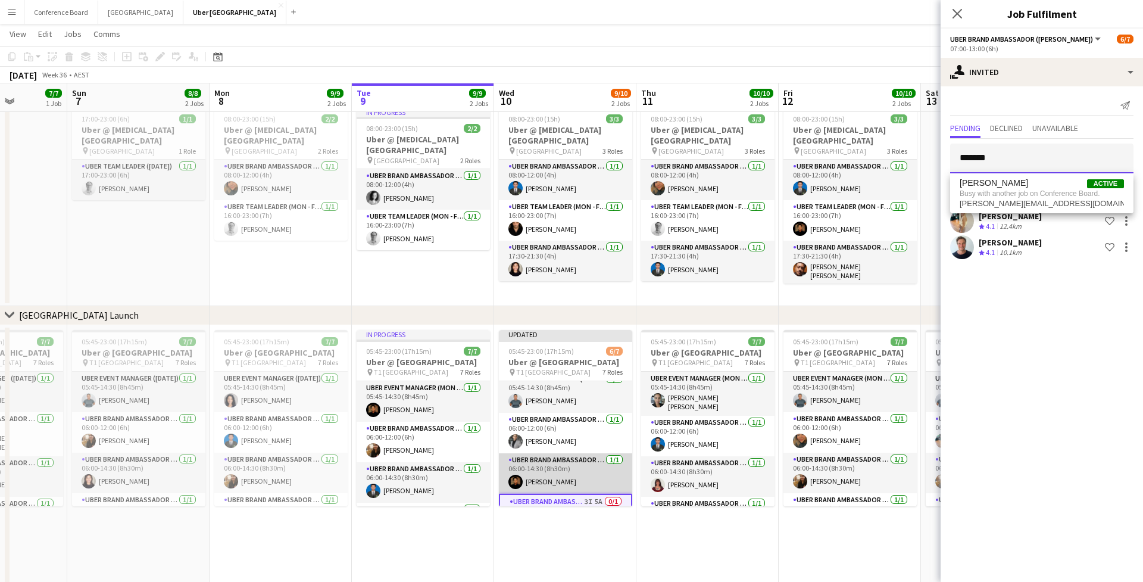
scroll to position [7, 0]
type input "*"
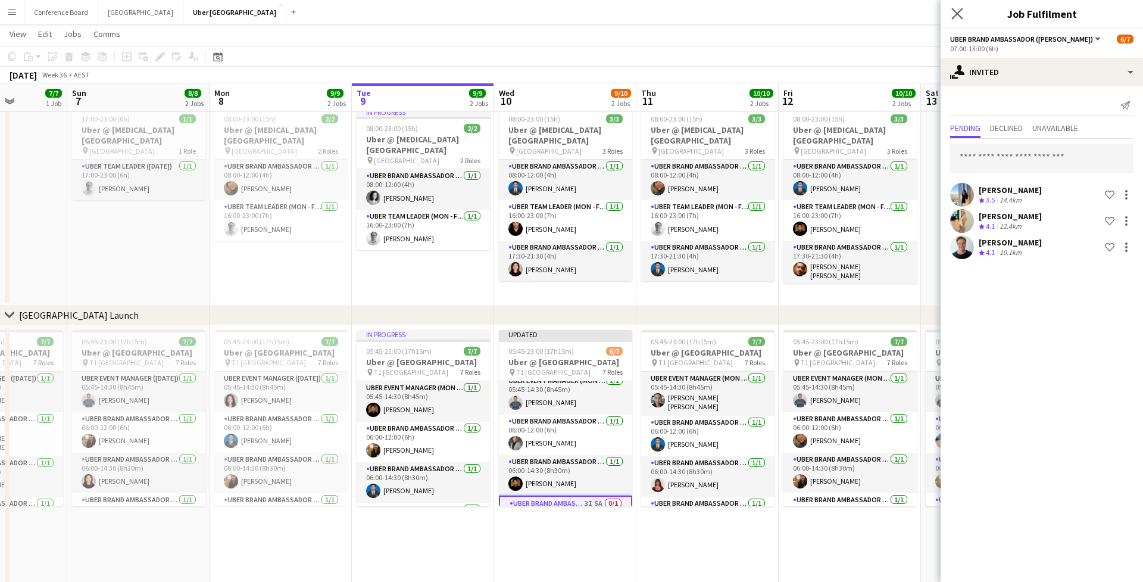
click at [960, 20] on app-icon "Close pop-in" at bounding box center [957, 13] width 17 height 17
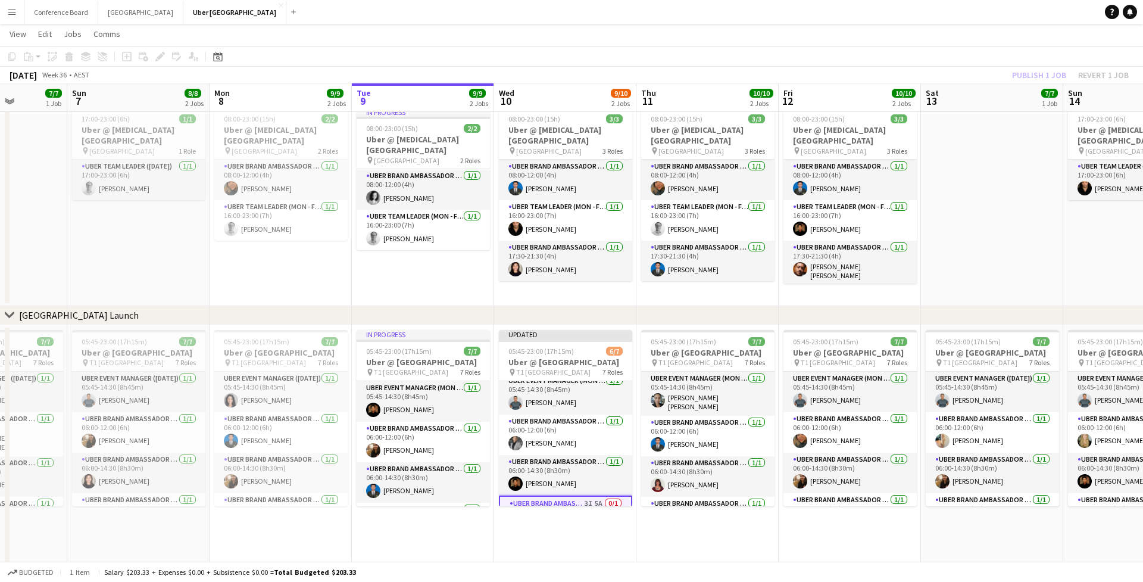
click at [1042, 74] on div "Publish 1 job Revert 1 job" at bounding box center [1070, 74] width 145 height 15
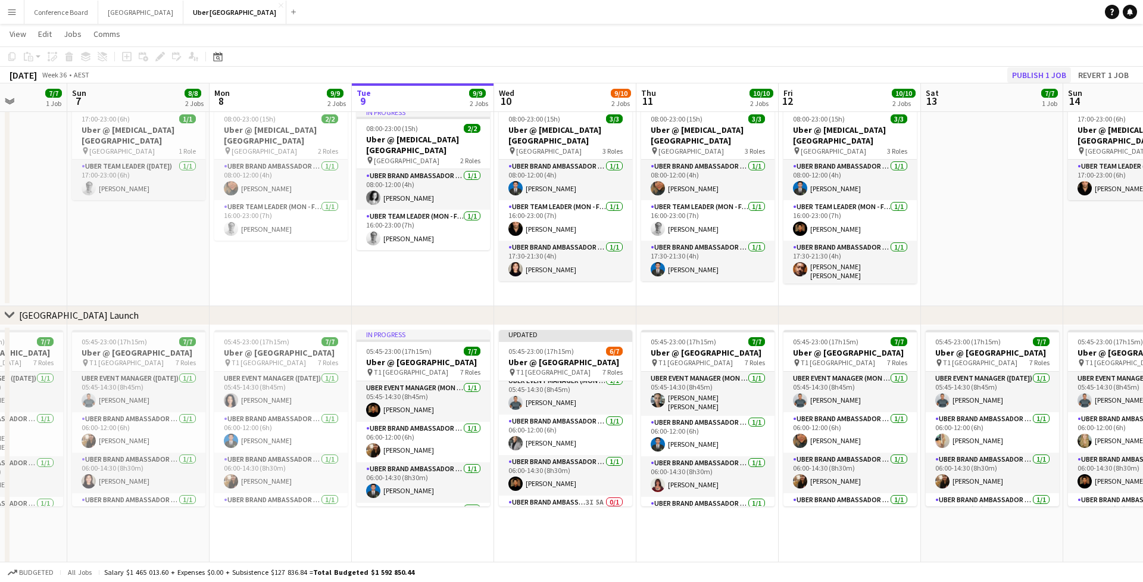
click at [1042, 74] on button "Publish 1 job" at bounding box center [1039, 74] width 64 height 15
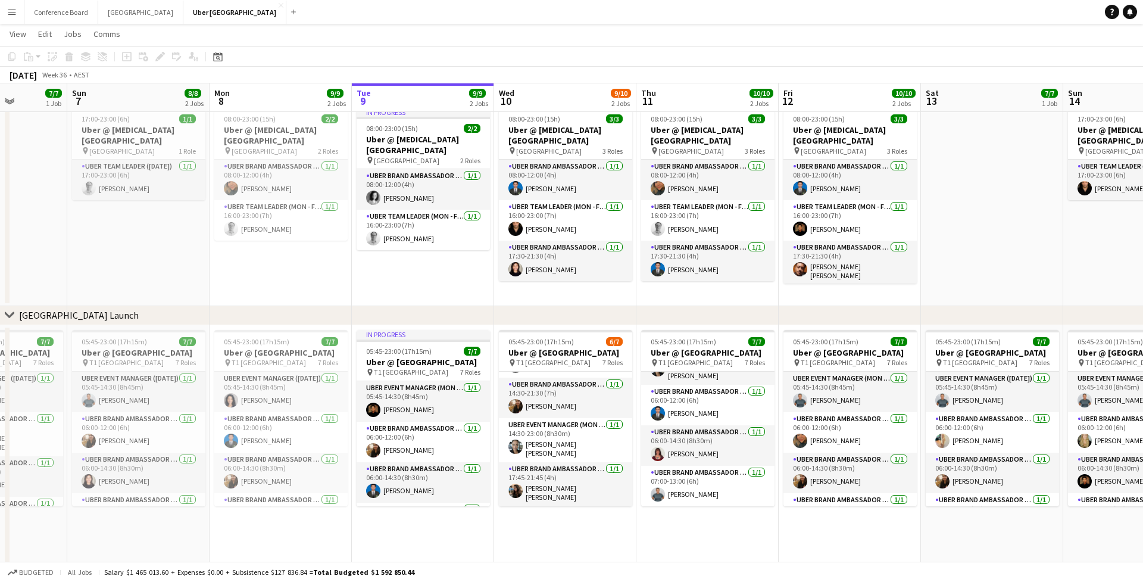
scroll to position [32, 0]
click at [667, 457] on app-card-role "UBER Brand Ambassador (Mon - Fri) [DATE] 06:00-14:30 (8h30m) [PERSON_NAME]" at bounding box center [707, 444] width 133 height 40
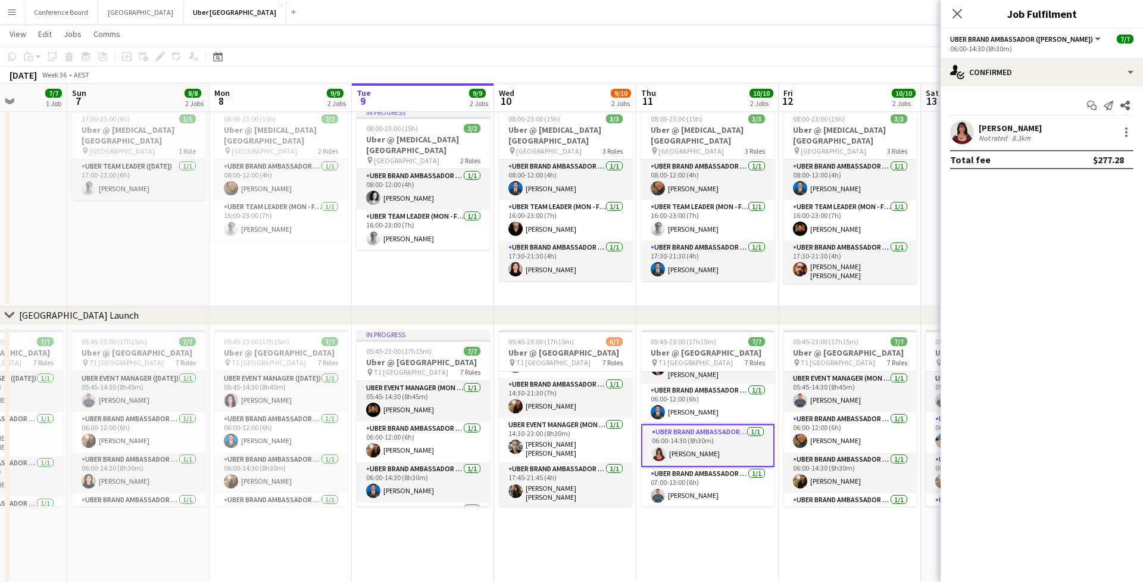
click at [968, 135] on app-user-avatar at bounding box center [962, 132] width 24 height 24
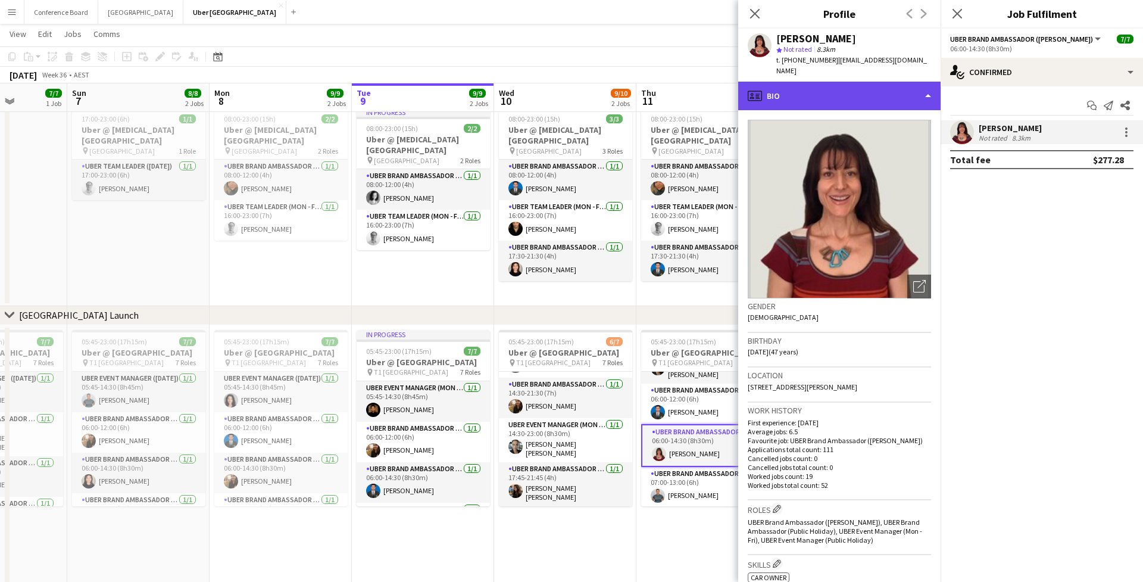
click at [862, 89] on div "profile Bio" at bounding box center [839, 96] width 202 height 29
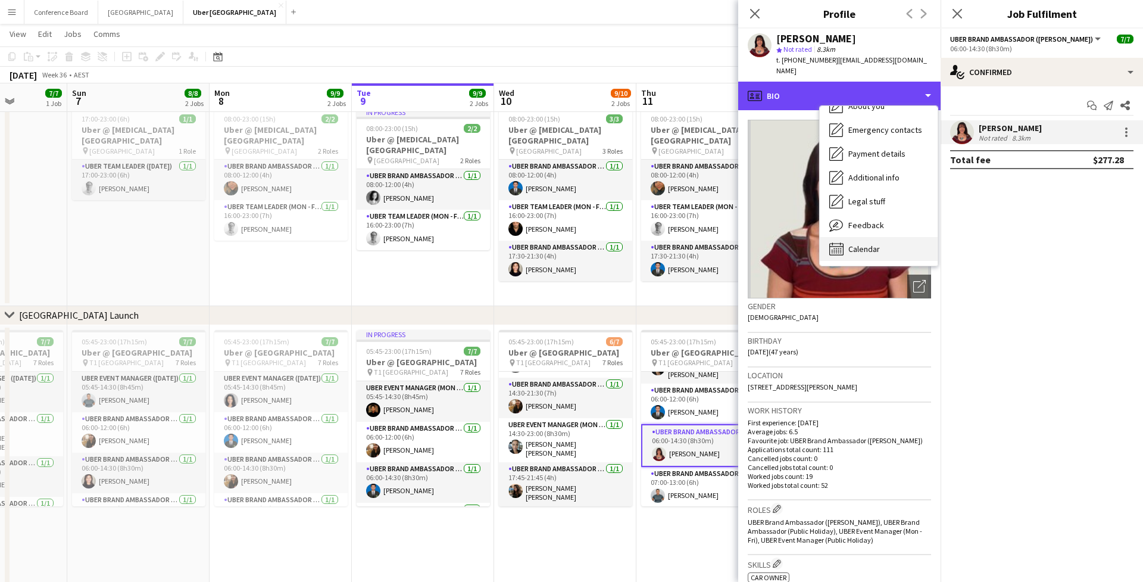
scroll to position [88, 0]
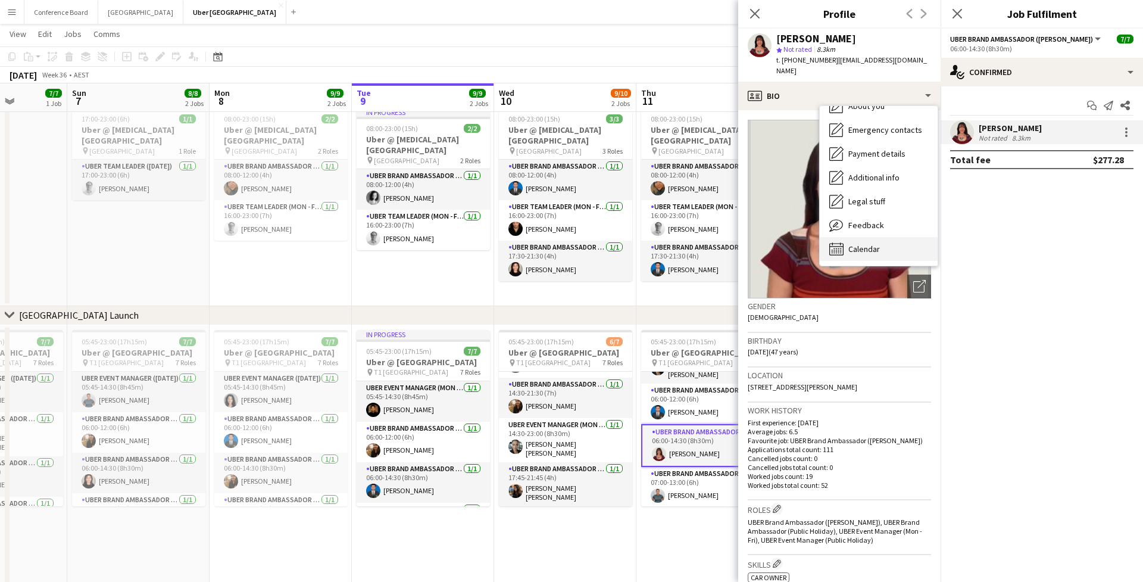
click at [855, 243] on span "Calendar" at bounding box center [864, 248] width 32 height 11
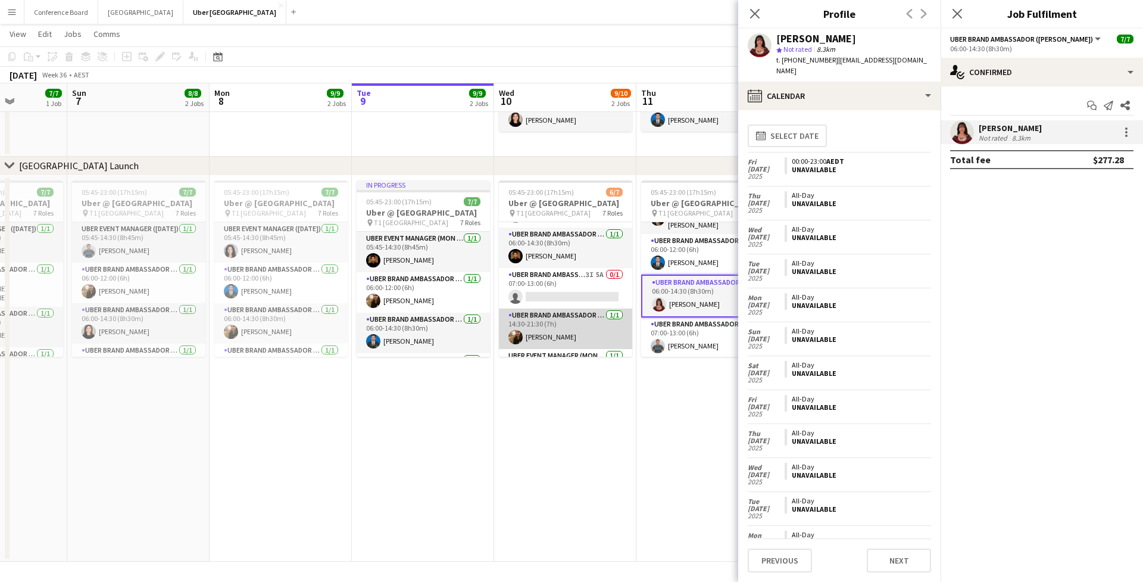
scroll to position [38, 0]
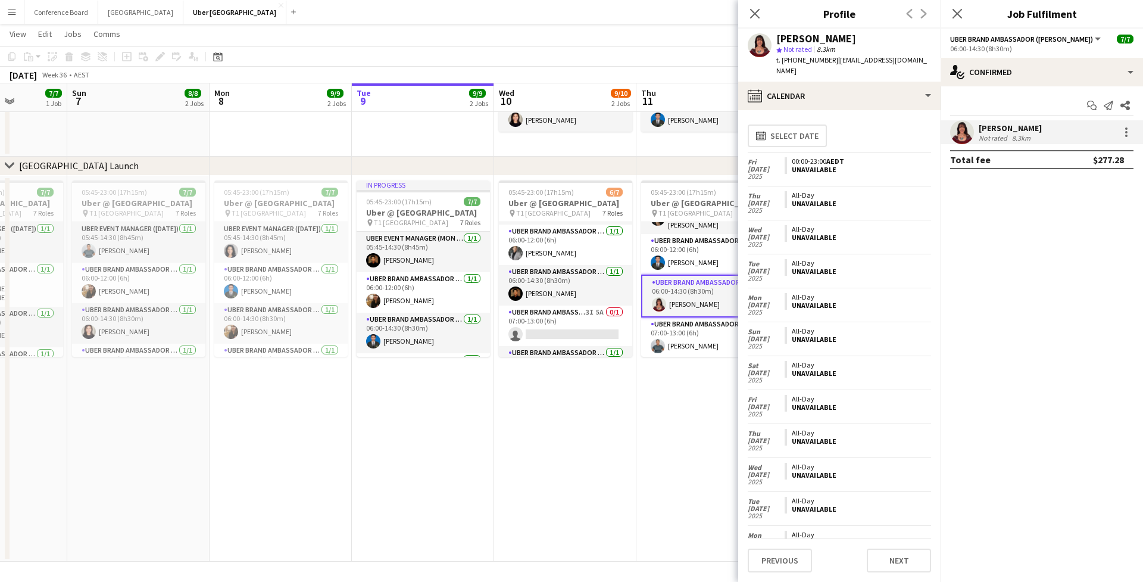
click at [760, 20] on app-icon "Close pop-in" at bounding box center [755, 14] width 14 height 14
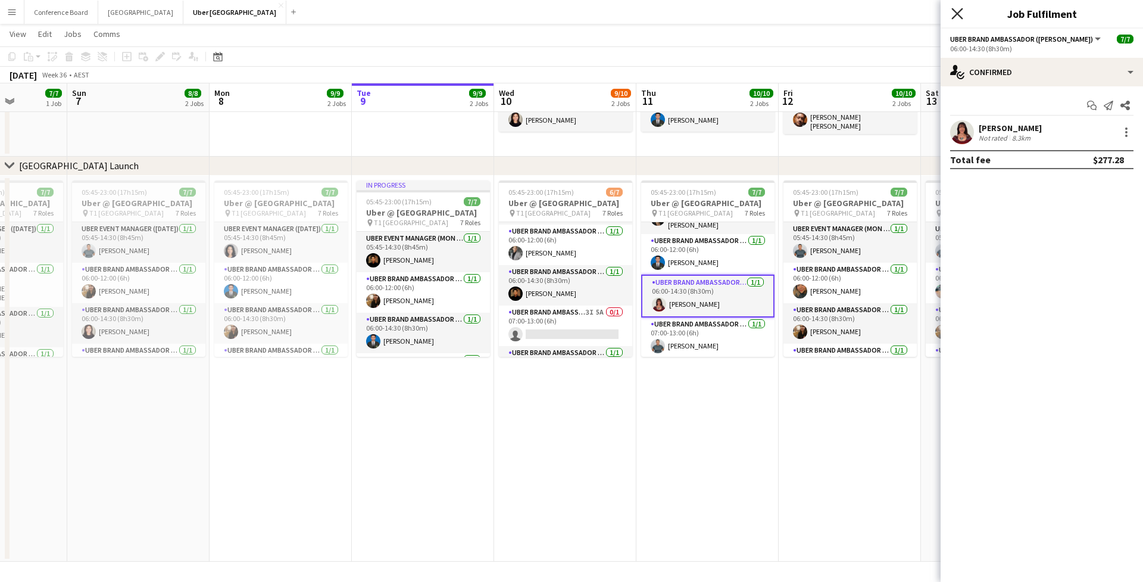
click at [960, 19] on app-icon "Close pop-in" at bounding box center [957, 13] width 17 height 17
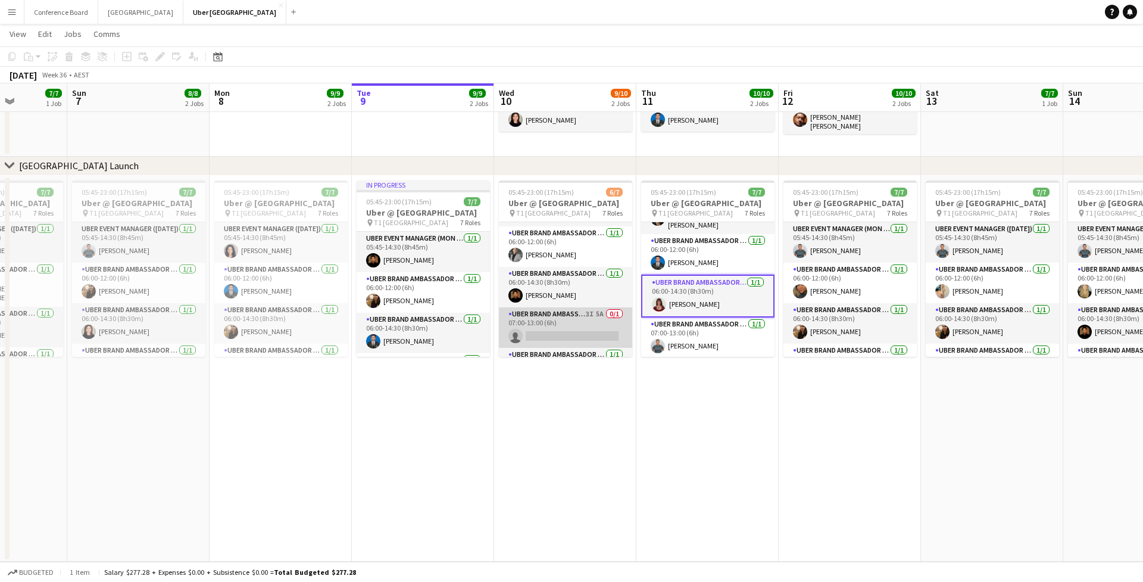
scroll to position [36, 0]
click at [555, 308] on app-card-role "UBER Brand Ambassador (Mon - Fri) [DATE] 06:00-14:30 (8h30m) [PERSON_NAME]" at bounding box center [565, 287] width 133 height 40
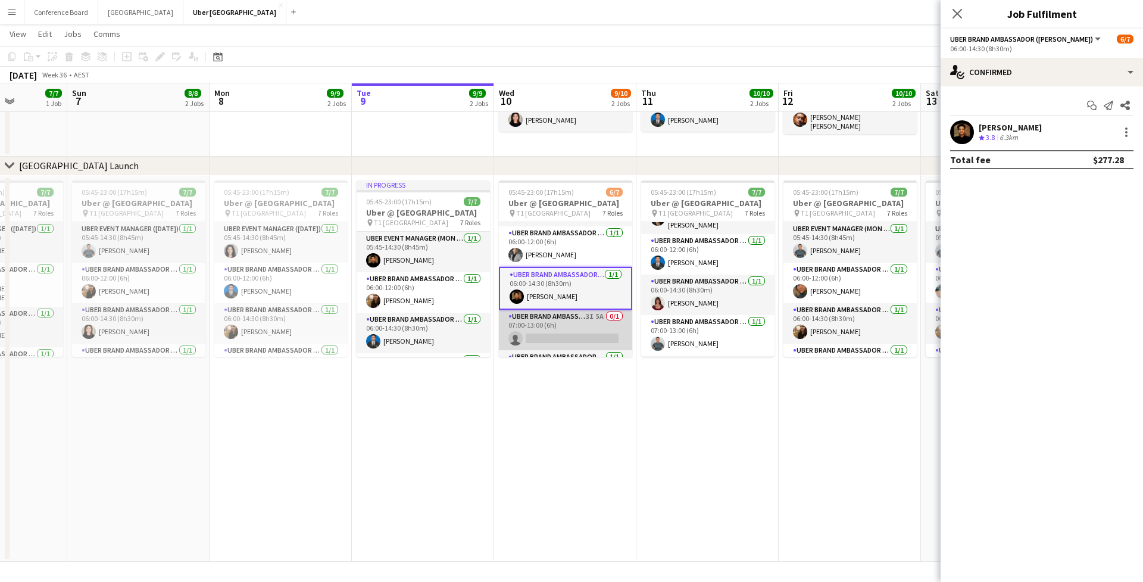
click at [567, 323] on app-card-role "UBER Brand Ambassador (Mon - Fri) 3I 5A 0/1 07:00-13:00 (6h) single-neutral-act…" at bounding box center [565, 330] width 133 height 40
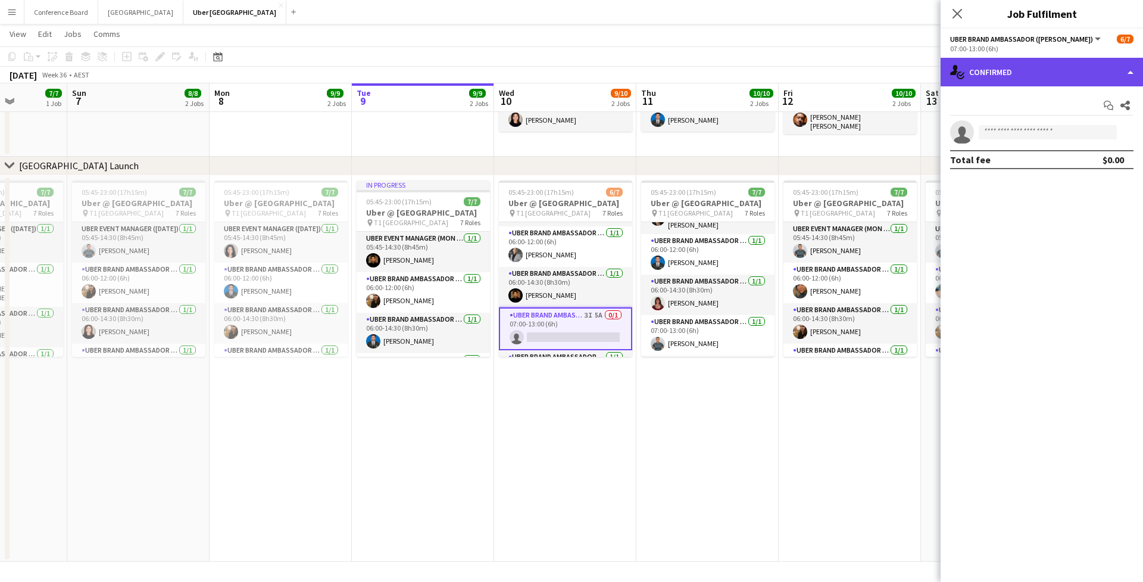
click at [1028, 73] on div "single-neutral-actions-check-2 Confirmed" at bounding box center [1042, 72] width 202 height 29
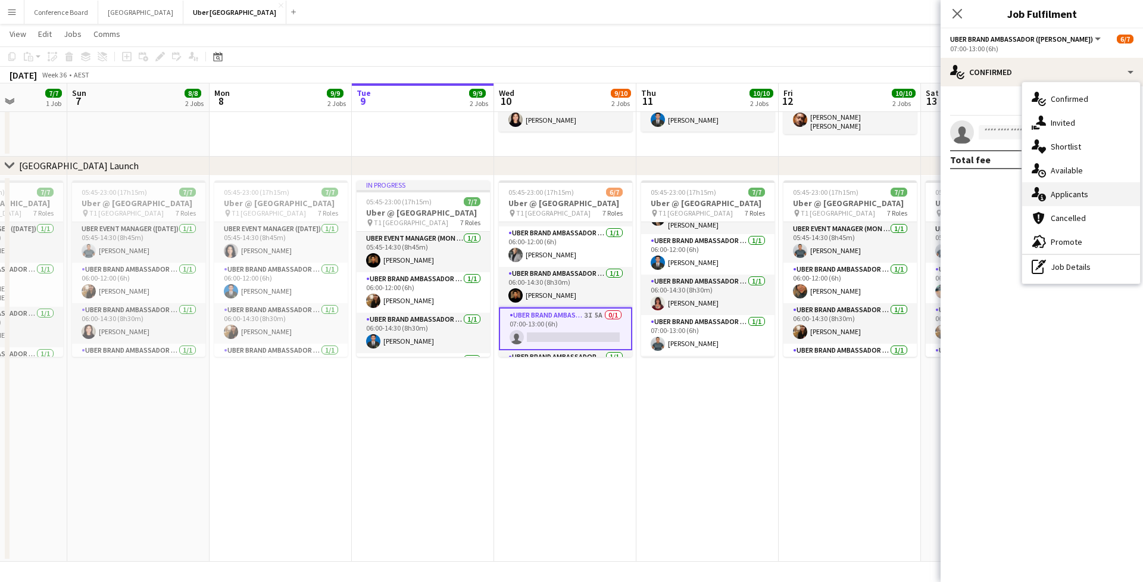
click at [1058, 189] on span "Applicants" at bounding box center [1070, 194] width 38 height 11
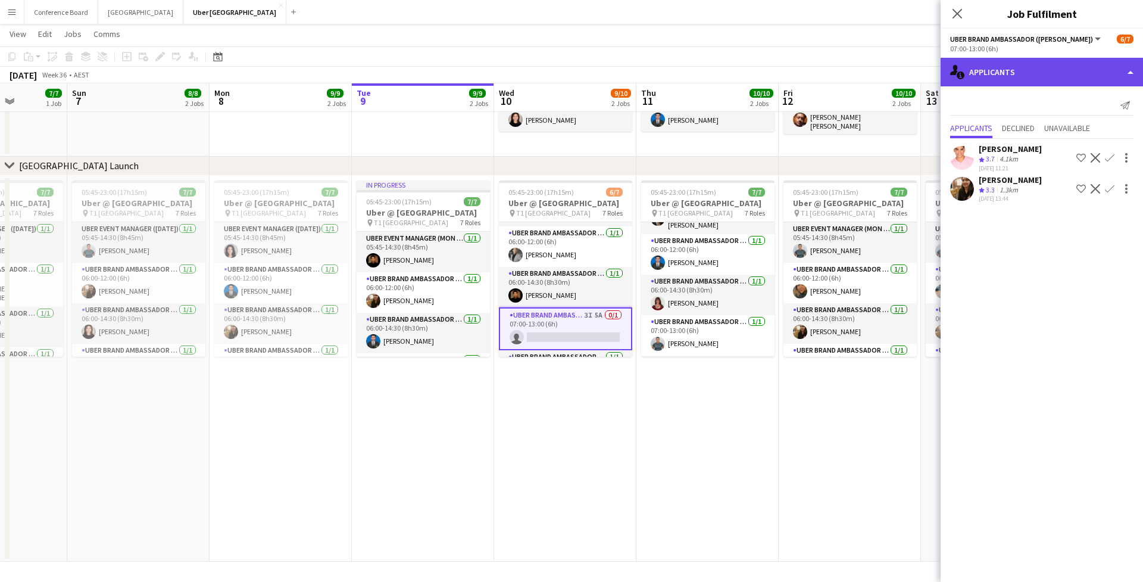
click at [1012, 80] on div "single-neutral-actions-information Applicants" at bounding box center [1042, 72] width 202 height 29
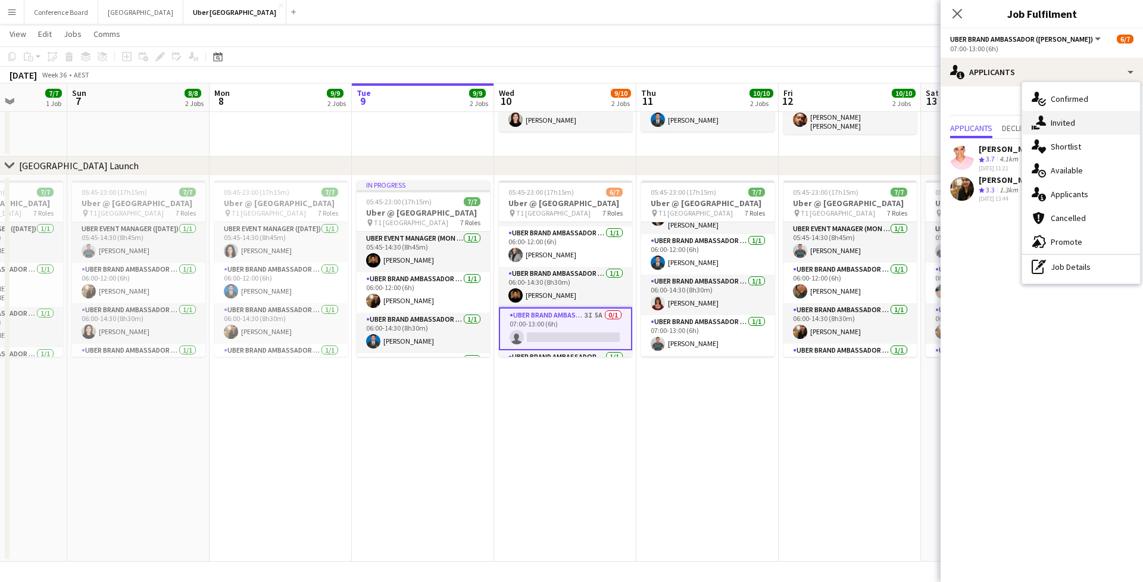
click at [1072, 131] on div "single-neutral-actions-share-1 Invited" at bounding box center [1081, 123] width 118 height 24
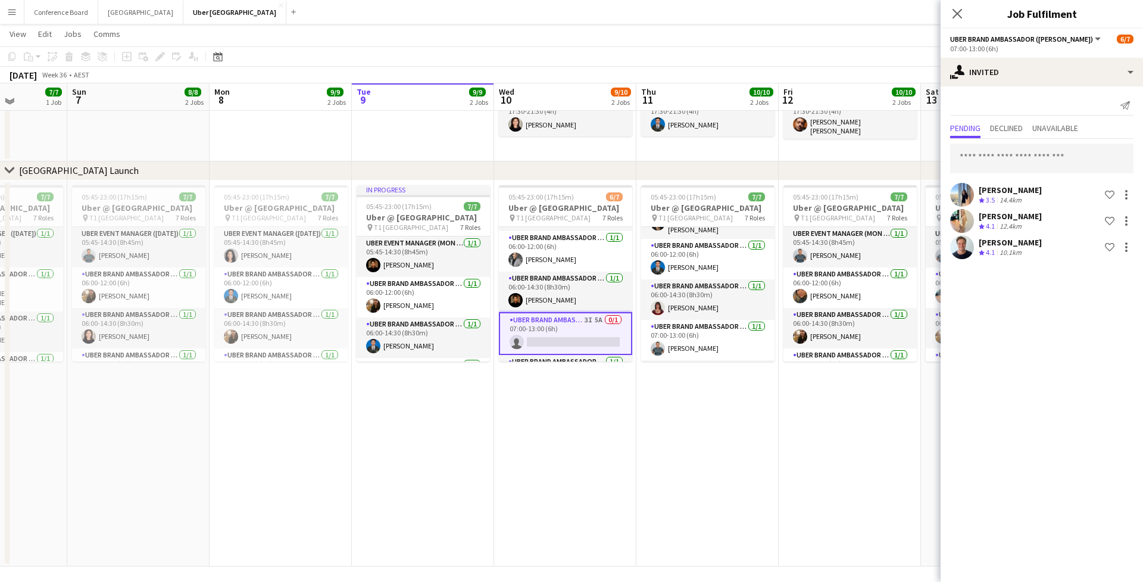
scroll to position [174, 0]
click at [1014, 131] on span "Declined" at bounding box center [1006, 128] width 33 height 8
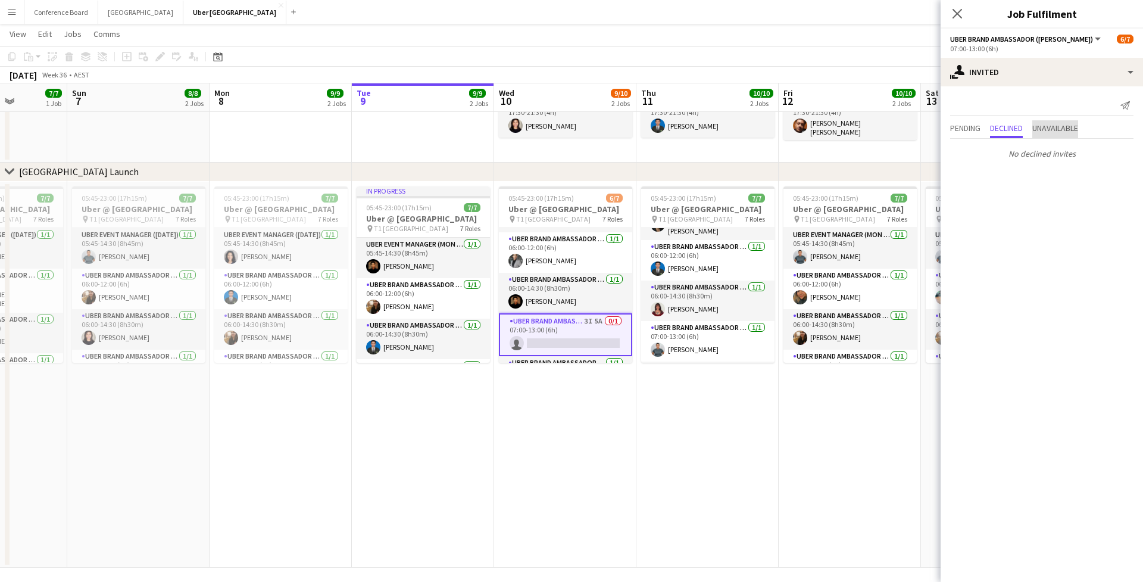
click at [1045, 130] on span "Unavailable" at bounding box center [1055, 128] width 46 height 8
click at [1023, 129] on span "Declined" at bounding box center [1006, 128] width 33 height 8
click at [973, 128] on span "Pending" at bounding box center [965, 128] width 30 height 8
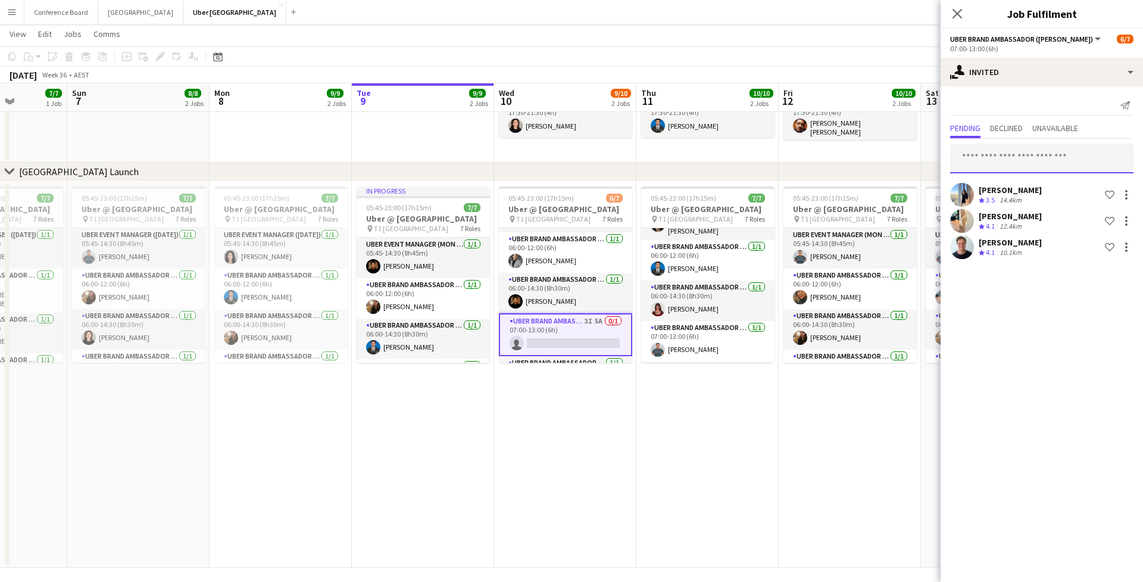
click at [998, 154] on input "text" at bounding box center [1041, 158] width 183 height 30
type input "*******"
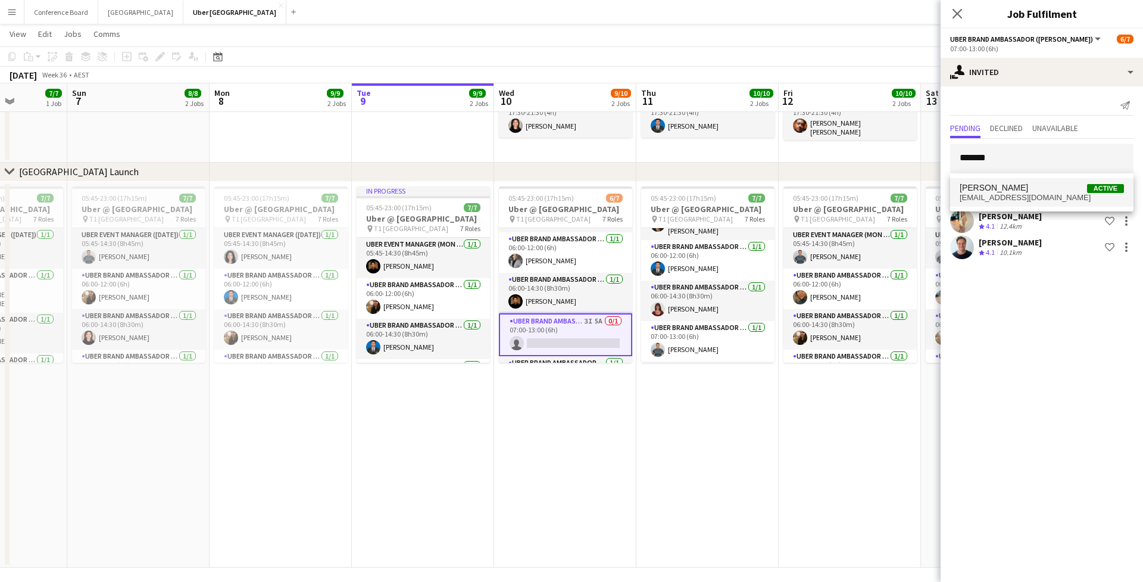
click at [989, 182] on mat-option "[PERSON_NAME] Active [EMAIL_ADDRESS][DOMAIN_NAME]" at bounding box center [1041, 192] width 183 height 29
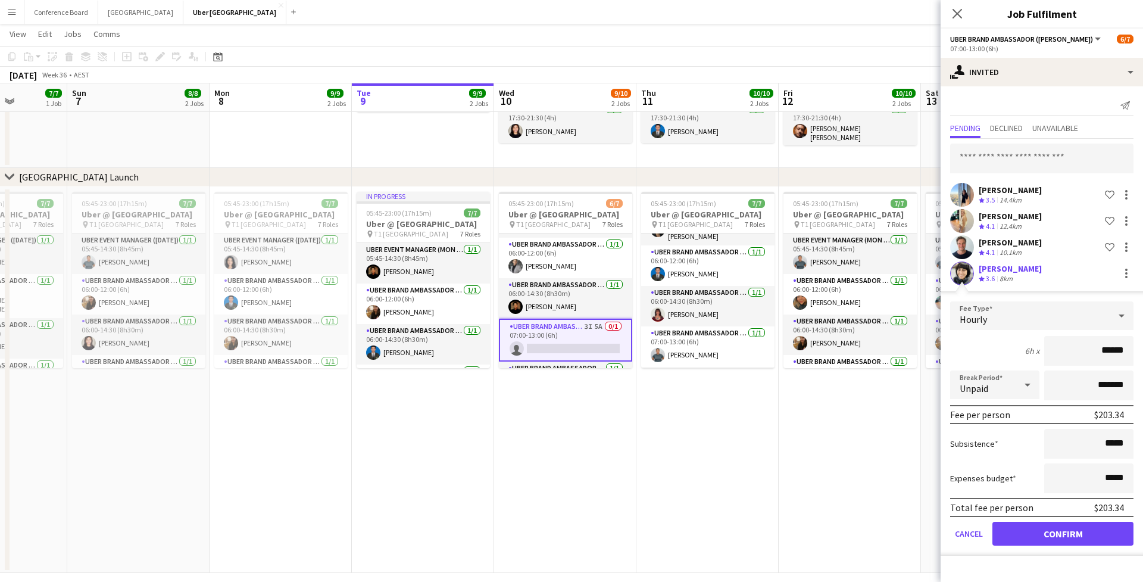
scroll to position [170, 0]
click at [1068, 533] on button "Confirm" at bounding box center [1062, 533] width 141 height 24
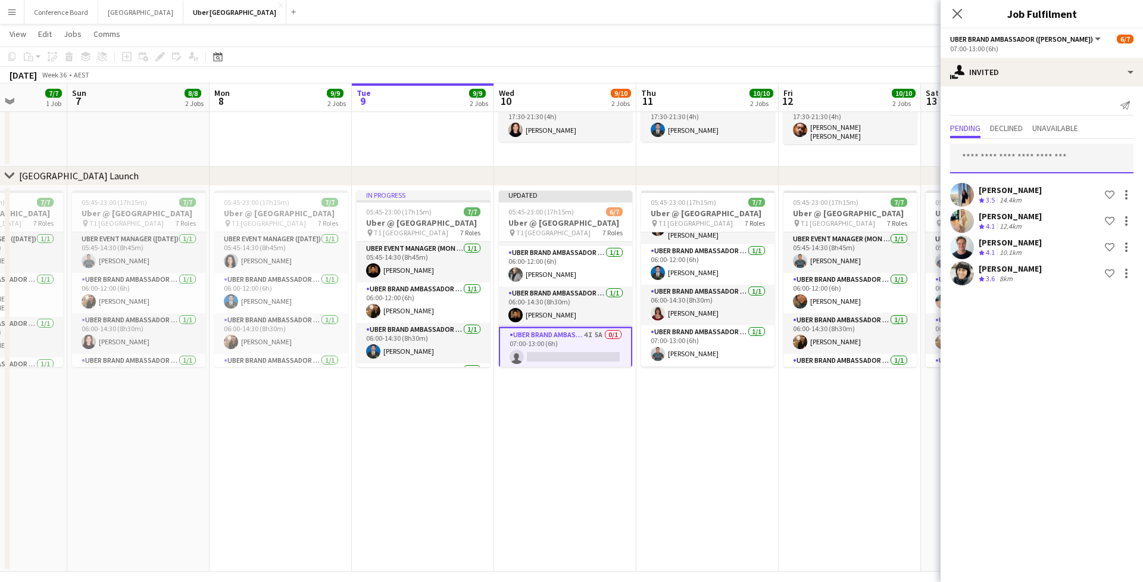
click at [1021, 159] on input "text" at bounding box center [1041, 158] width 183 height 30
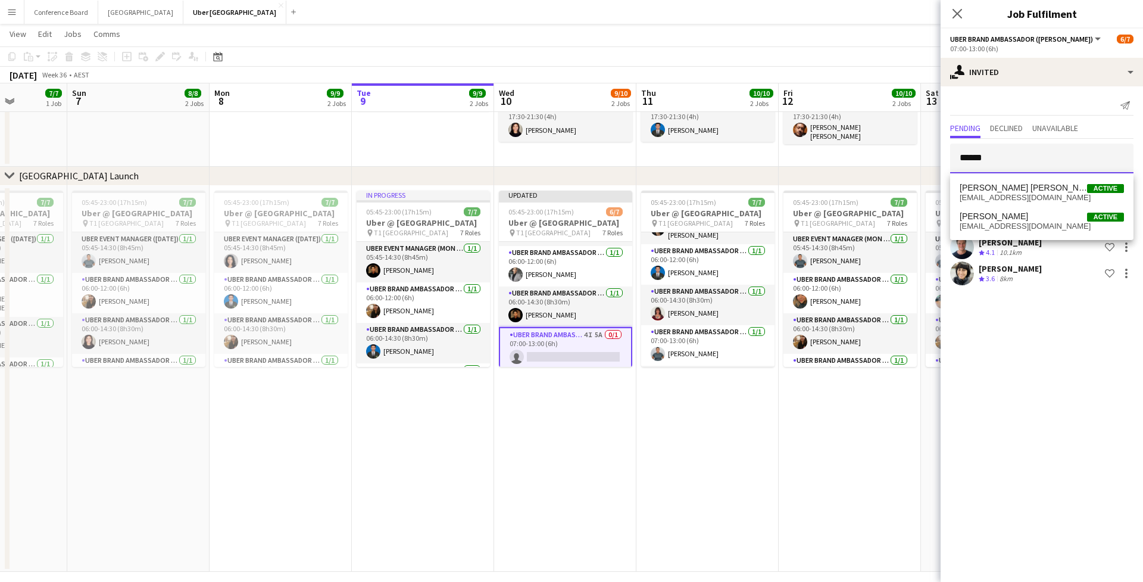
type input "******"
drag, startPoint x: 1021, startPoint y: 159, endPoint x: 1029, endPoint y: 189, distance: 31.5
click at [1029, 189] on span "[PERSON_NAME] [PERSON_NAME]" at bounding box center [1023, 188] width 127 height 10
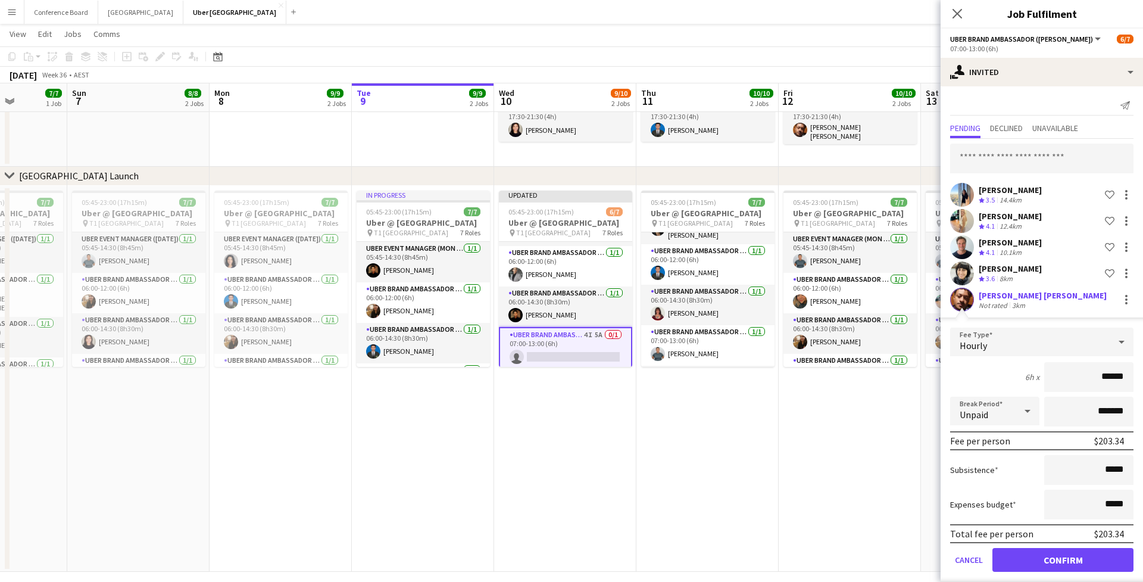
click at [1073, 558] on button "Confirm" at bounding box center [1062, 560] width 141 height 24
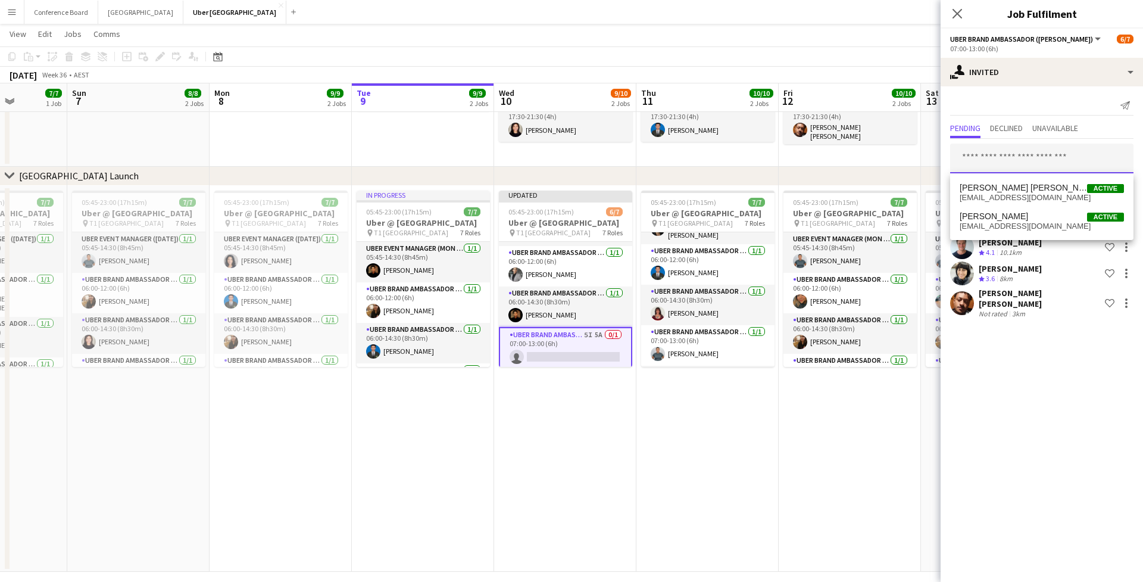
click at [998, 157] on input "text" at bounding box center [1041, 158] width 183 height 30
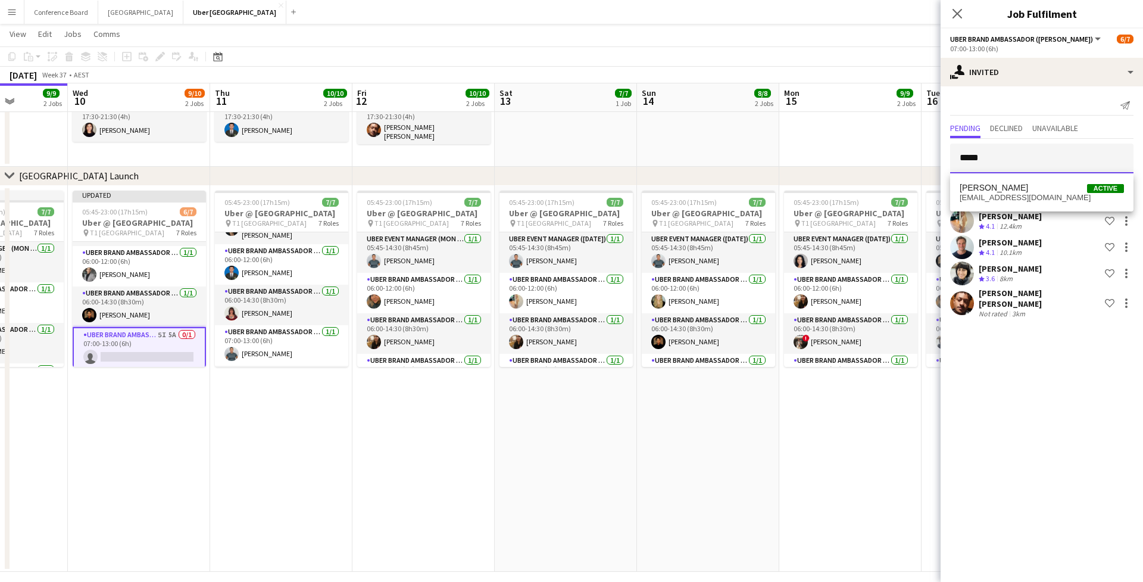
scroll to position [0, 360]
type input "*****"
click at [988, 190] on span "[PERSON_NAME]" at bounding box center [994, 188] width 68 height 10
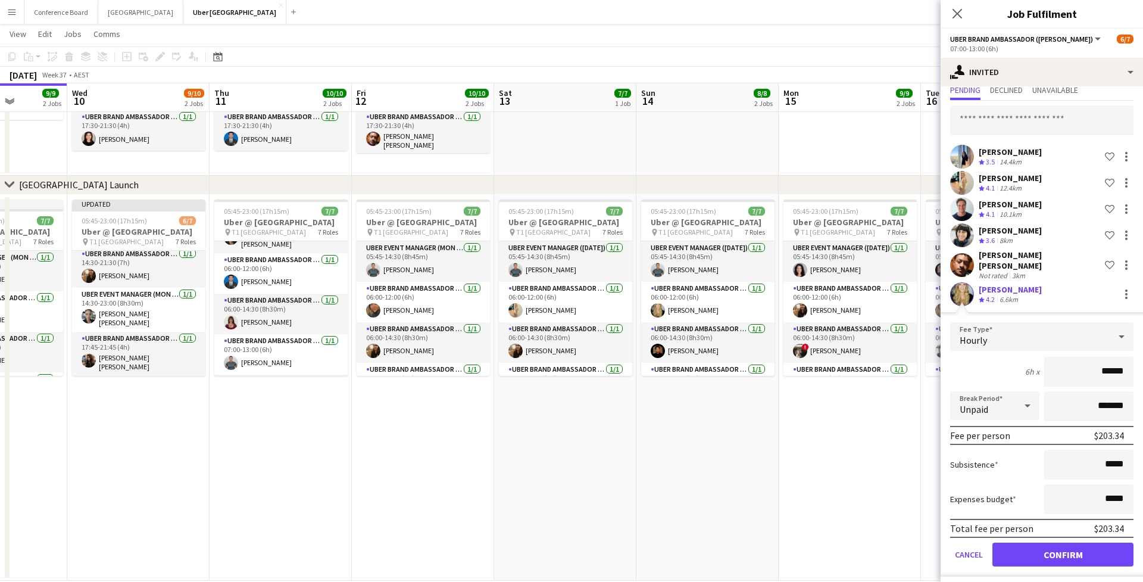
scroll to position [171, 0]
click at [1083, 546] on button "Confirm" at bounding box center [1062, 554] width 141 height 24
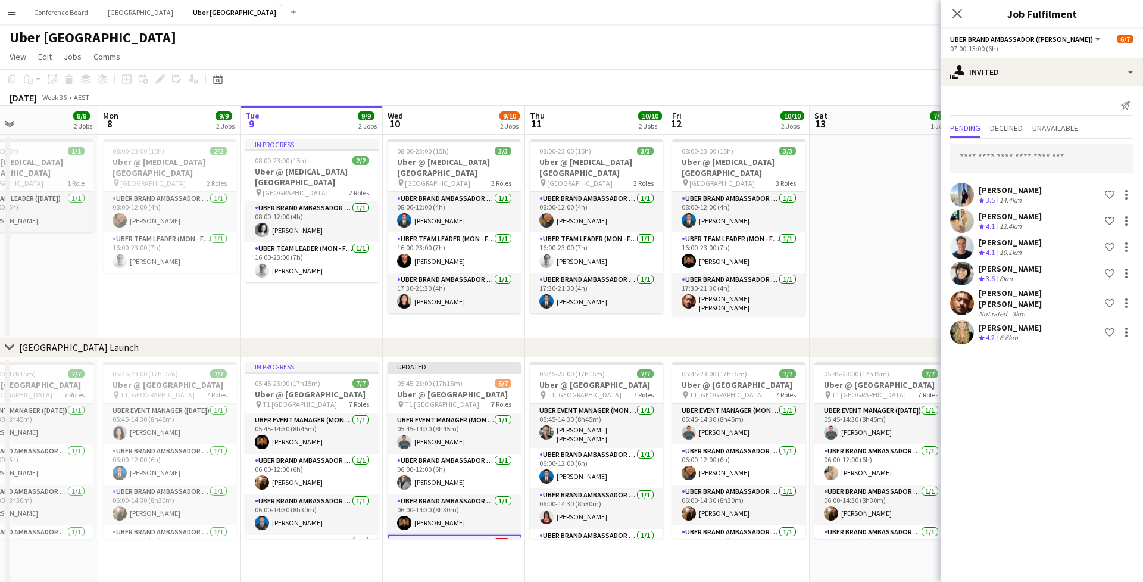
scroll to position [0, 0]
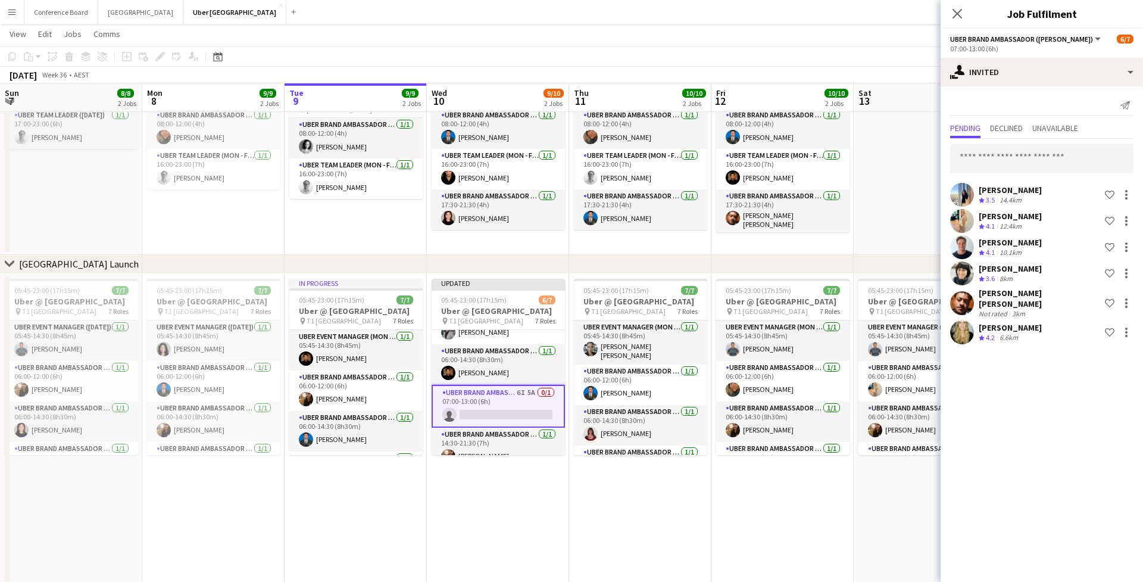
drag, startPoint x: 956, startPoint y: 19, endPoint x: 957, endPoint y: 32, distance: 12.6
click at [956, 18] on icon "Close pop-in" at bounding box center [957, 14] width 10 height 10
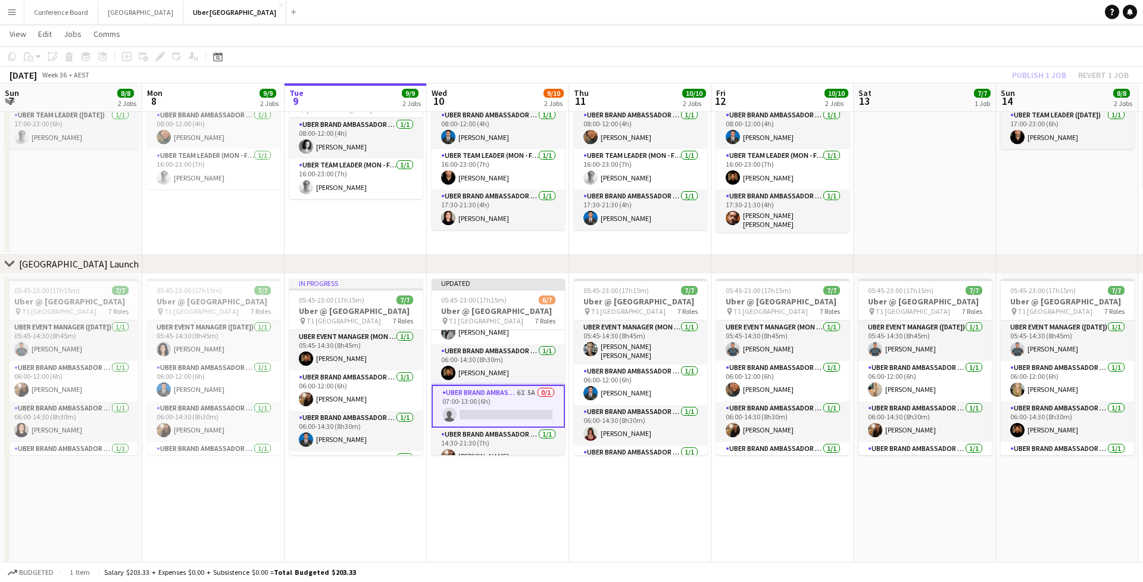
click at [1026, 74] on div "Publish 1 job Revert 1 job" at bounding box center [1070, 74] width 145 height 15
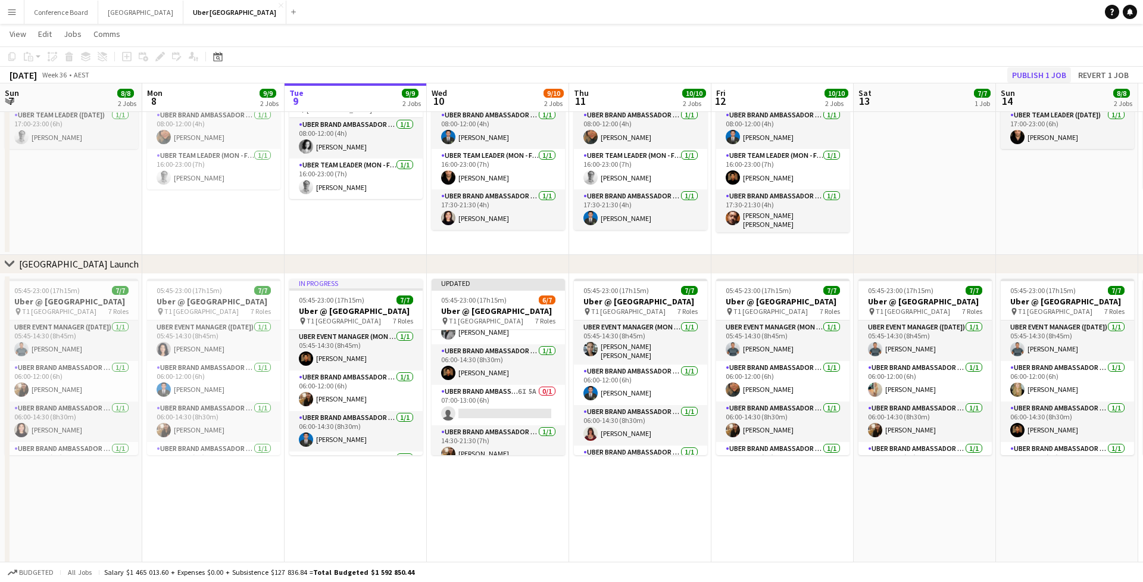
click at [1026, 74] on button "Publish 1 job" at bounding box center [1039, 74] width 64 height 15
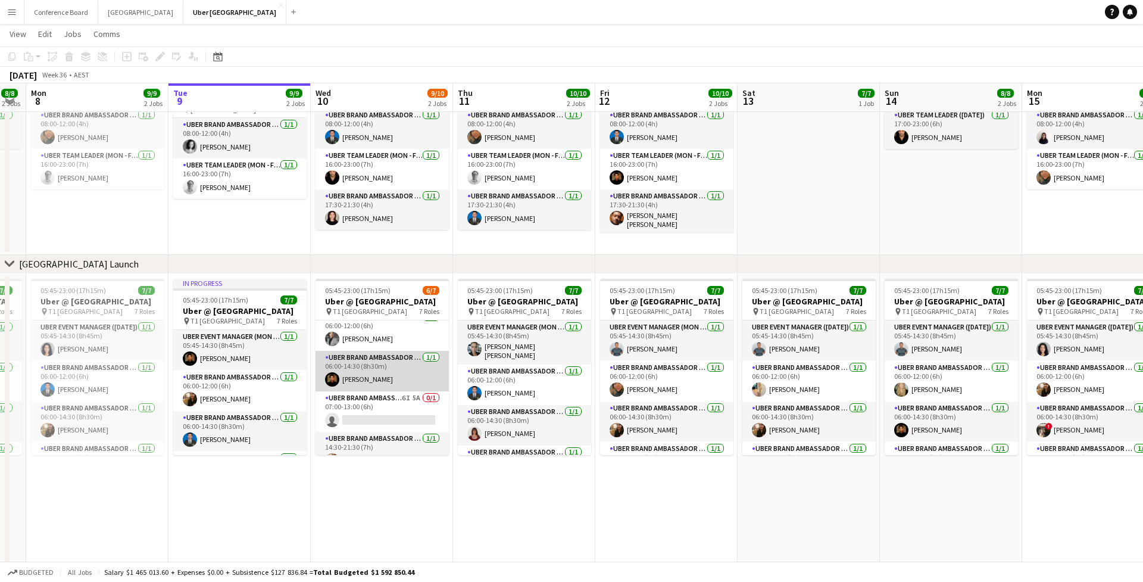
scroll to position [55, 0]
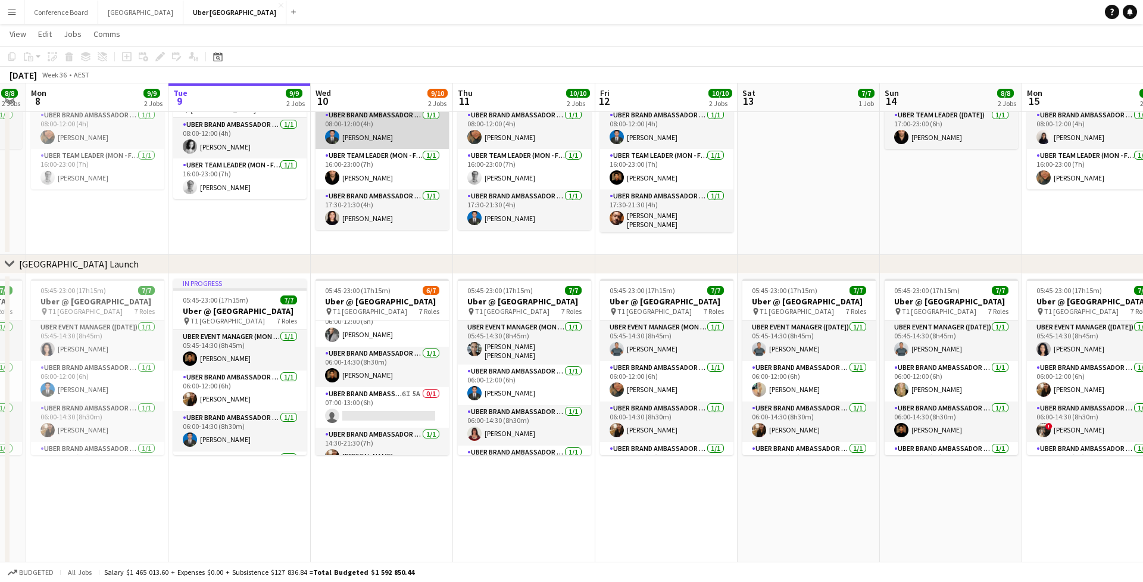
click at [376, 128] on app-card-role "UBER Brand Ambassador (Mon - Fri) [DATE] 08:00-12:00 (4h) [PERSON_NAME]" at bounding box center [381, 128] width 133 height 40
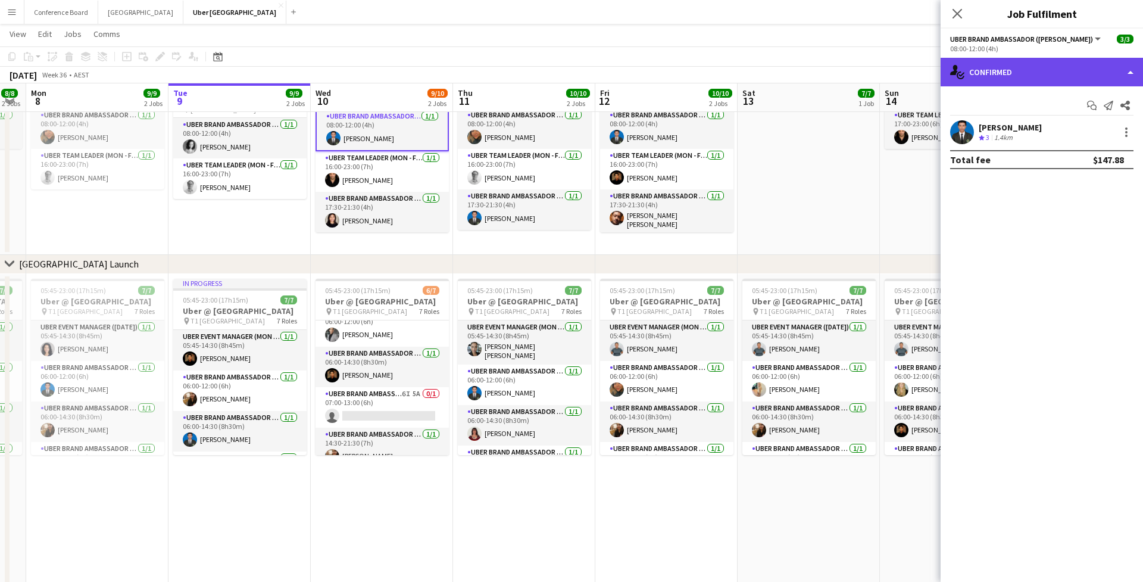
click at [1030, 79] on div "single-neutral-actions-check-2 Confirmed" at bounding box center [1042, 72] width 202 height 29
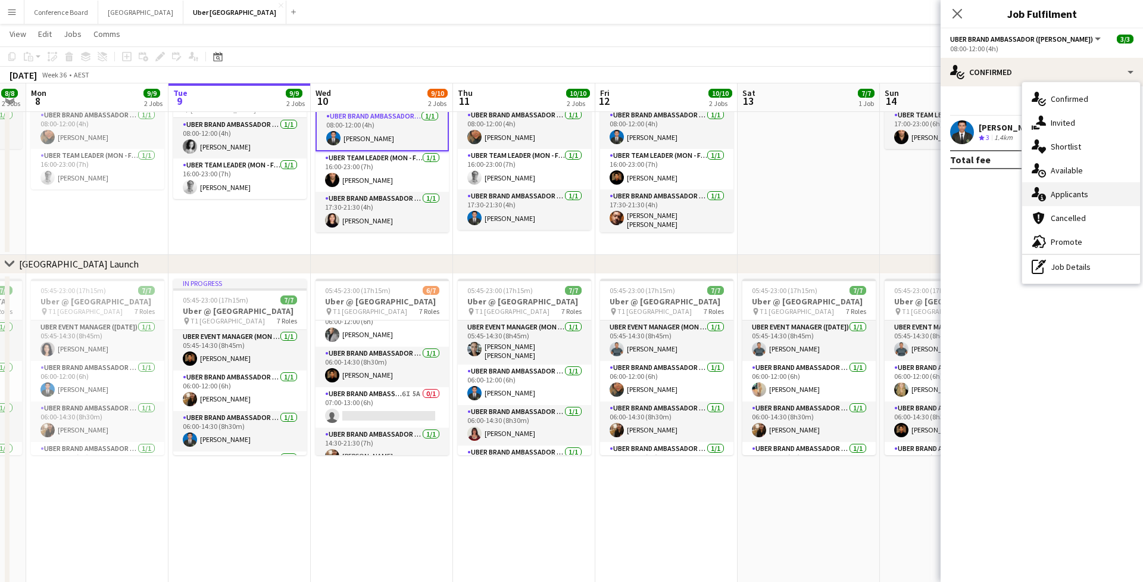
click at [1078, 198] on span "Applicants" at bounding box center [1070, 194] width 38 height 11
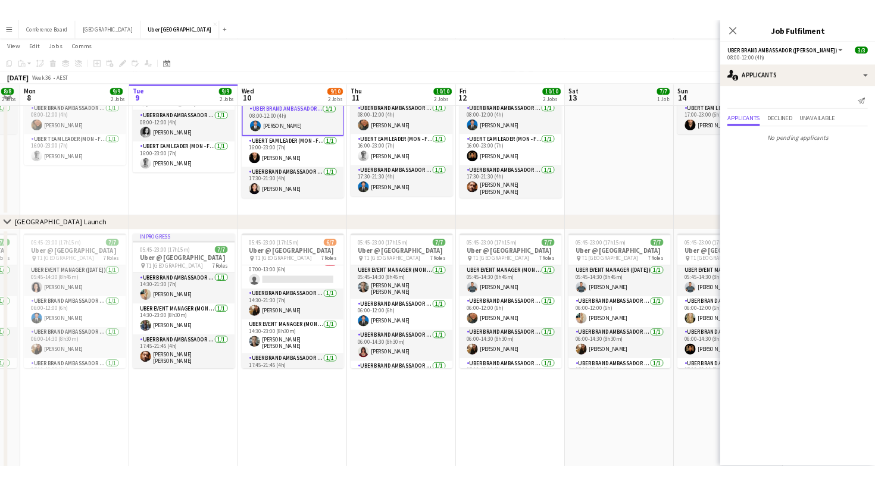
scroll to position [169, 0]
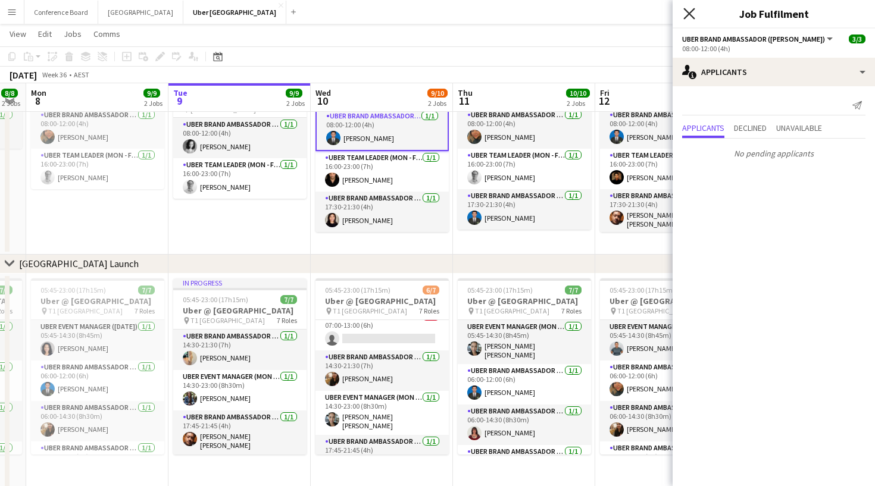
click at [689, 17] on icon "Close pop-in" at bounding box center [688, 13] width 11 height 11
